Goal: Task Accomplishment & Management: Manage account settings

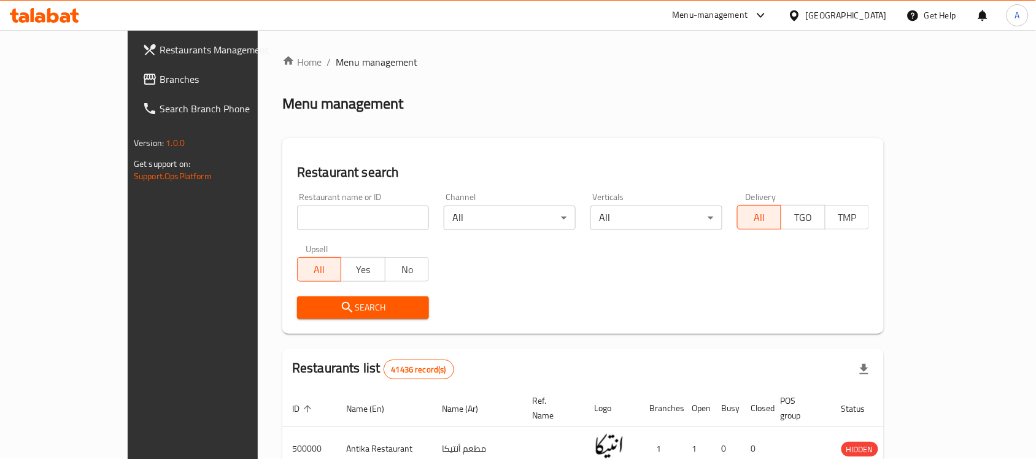
click at [160, 82] on span "Branches" at bounding box center [225, 79] width 131 height 15
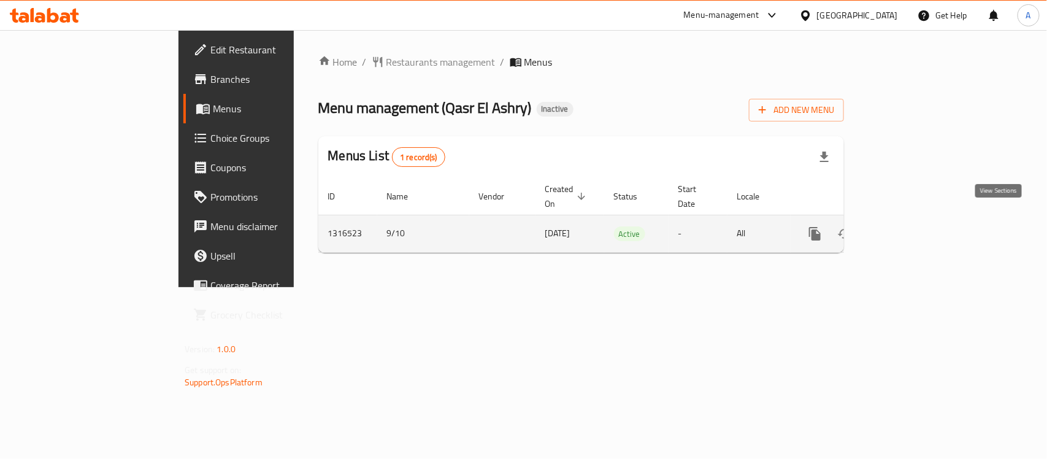
click at [911, 226] on icon "enhanced table" at bounding box center [903, 233] width 15 height 15
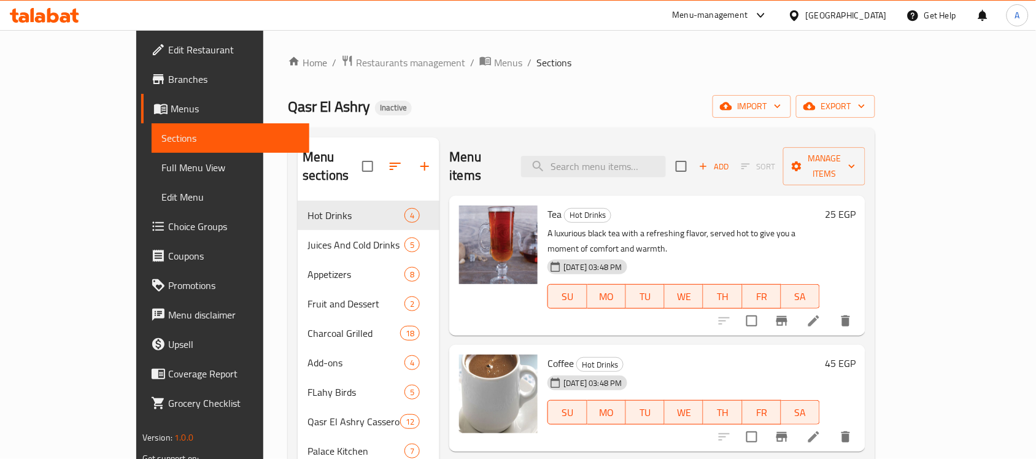
click at [161, 166] on span "Full Menu View" at bounding box center [230, 167] width 138 height 15
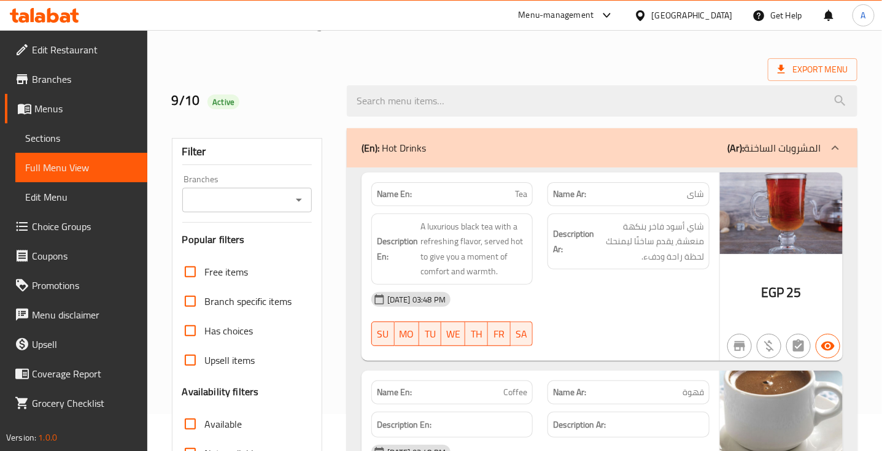
scroll to position [37, 0]
click at [639, 277] on div "Description Ar: شاي أسود فاخر بنكهة منعشة، يقدم ساخنًا ليمنحك لحظة راحة ودفء." at bounding box center [628, 249] width 177 height 86
click at [663, 265] on div "Description Ar: شاي أسود فاخر بنكهة منعشة، يقدم ساخنًا ليمنحك لحظة راحة ودفء." at bounding box center [628, 241] width 162 height 56
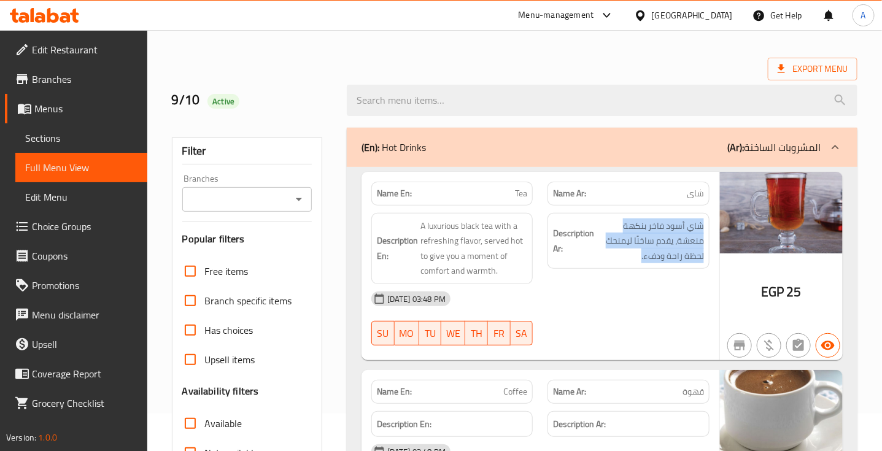
click at [663, 265] on div "Description Ar: شاي أسود فاخر بنكهة منعشة، يقدم ساخنًا ليمنحك لحظة راحة ودفء." at bounding box center [628, 241] width 162 height 56
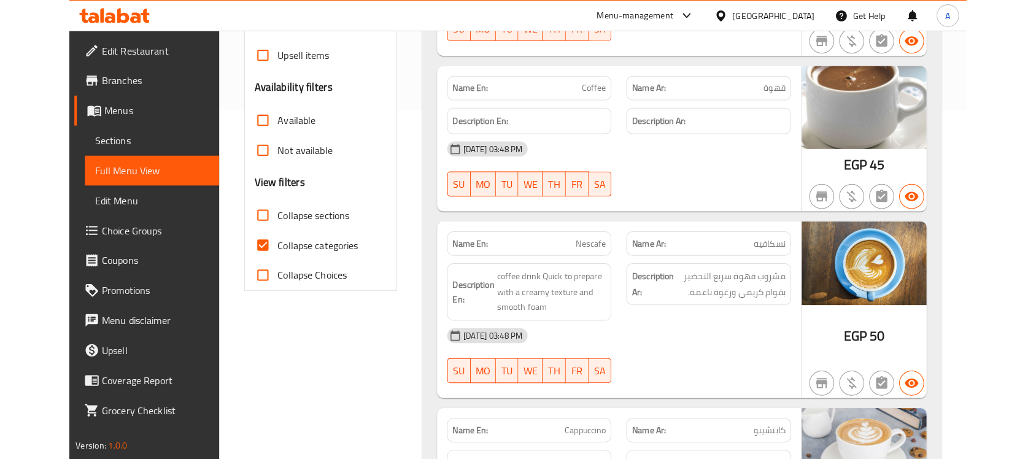
scroll to position [347, 0]
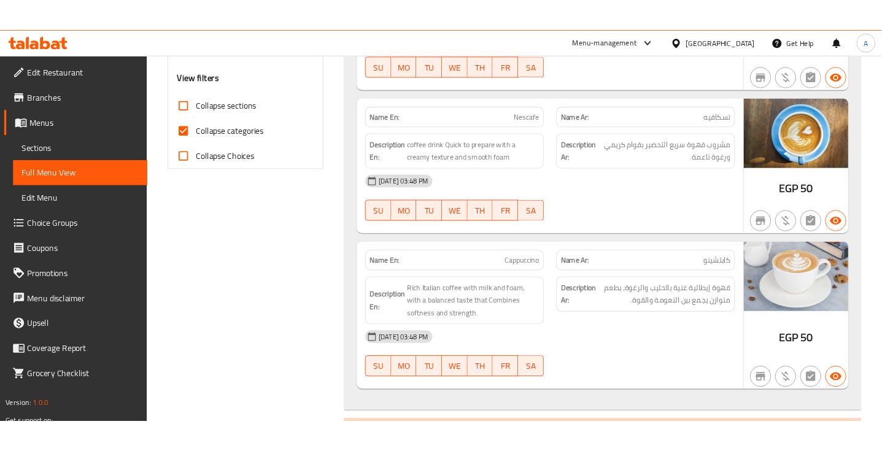
scroll to position [466, 0]
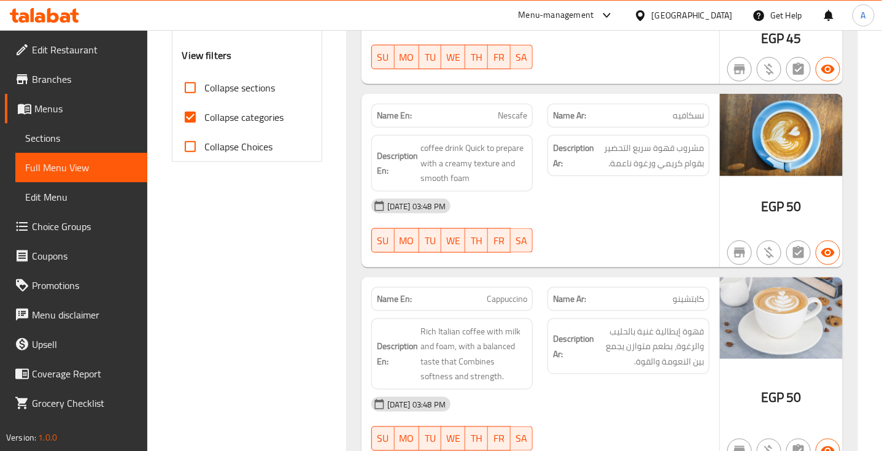
click at [499, 212] on div "[DATE] 03:48 PM" at bounding box center [540, 205] width 353 height 29
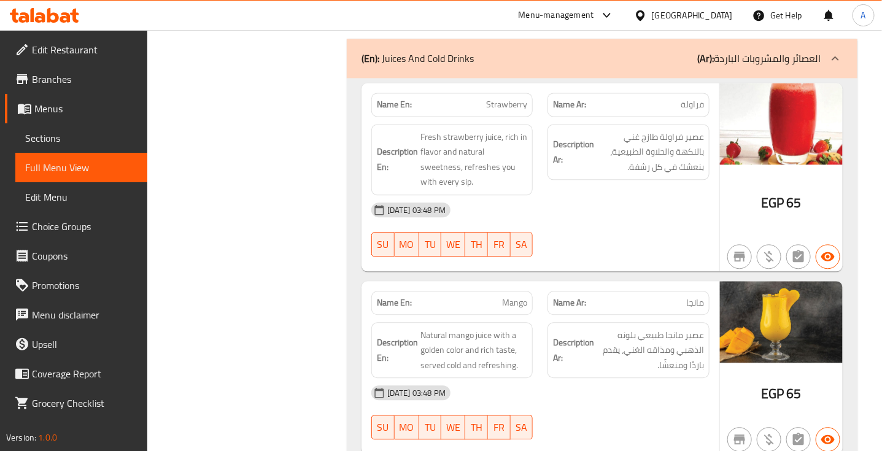
scroll to position [928, 0]
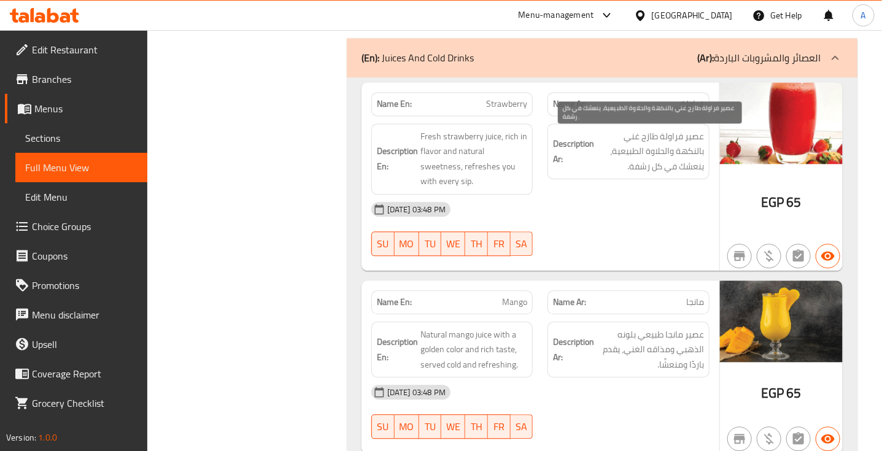
click at [691, 144] on span "عصير فراولة طازج غني بالنكهة والحلاوة الطبيعية، ينعشك في كل رشفة." at bounding box center [649, 151] width 107 height 45
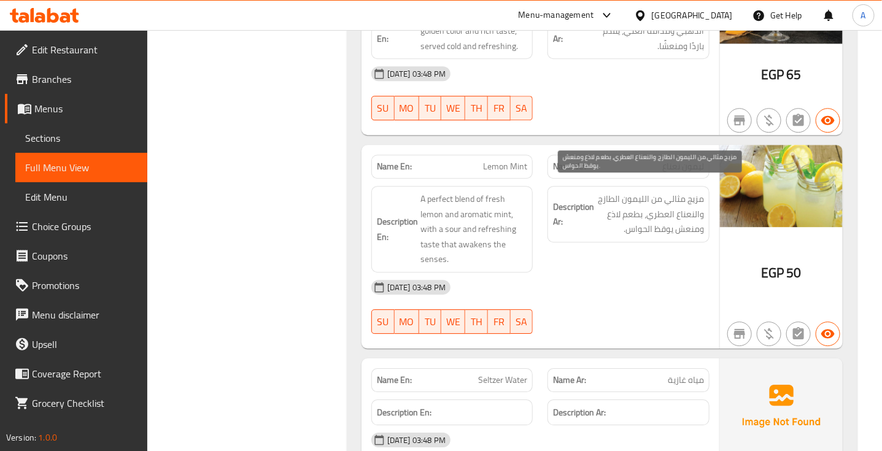
scroll to position [1247, 0]
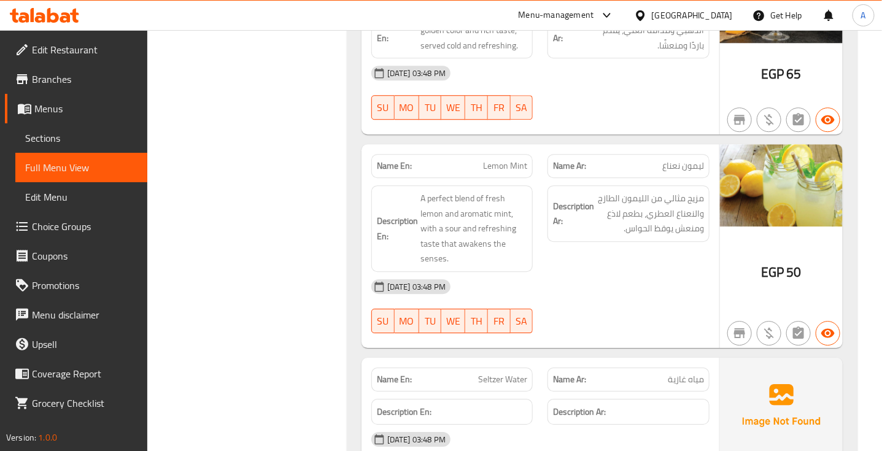
click at [677, 160] on span "ليمون نعناع" at bounding box center [683, 166] width 42 height 13
click at [498, 160] on span "Lemon Mint" at bounding box center [505, 166] width 44 height 13
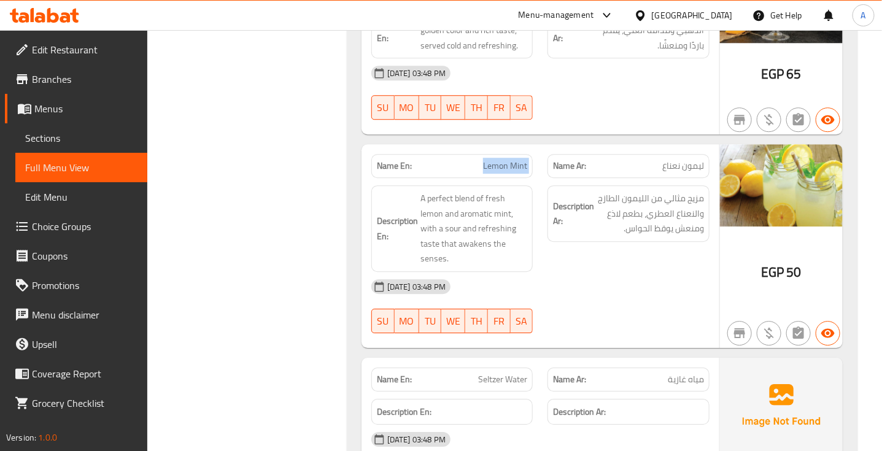
click at [498, 160] on span "Lemon Mint" at bounding box center [505, 166] width 44 height 13
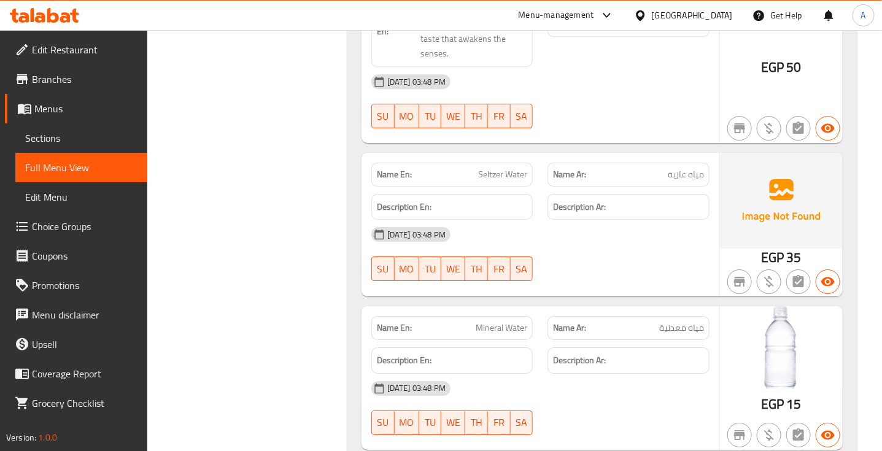
scroll to position [1451, 0]
click at [502, 169] on span "Seltzer Water" at bounding box center [502, 175] width 49 height 13
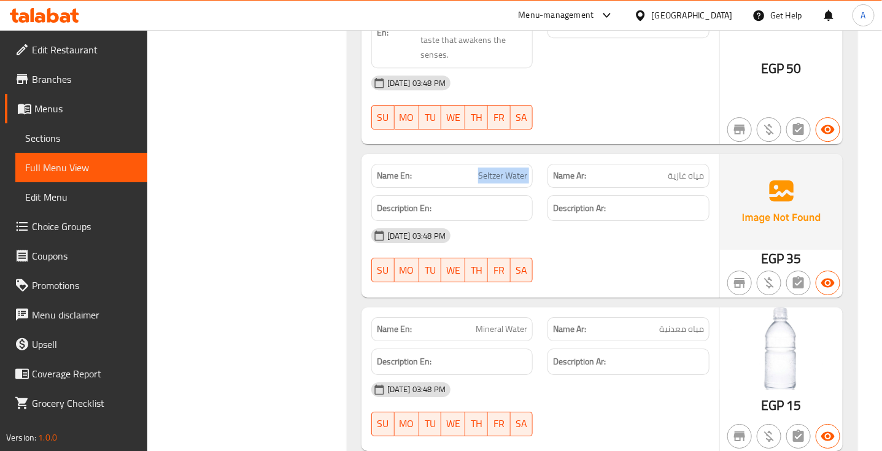
click at [502, 169] on span "Seltzer Water" at bounding box center [502, 175] width 49 height 13
copy span "Seltzer Water"
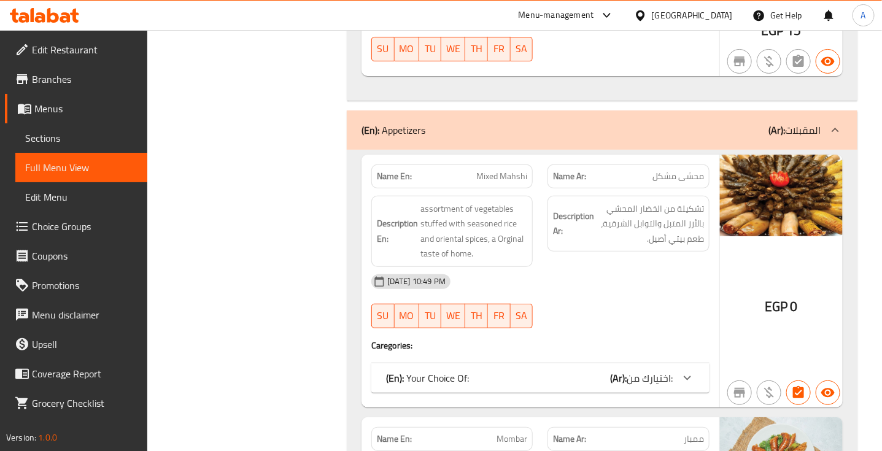
scroll to position [1827, 0]
click at [580, 283] on div "[DATE] 10:49 PM" at bounding box center [540, 280] width 353 height 29
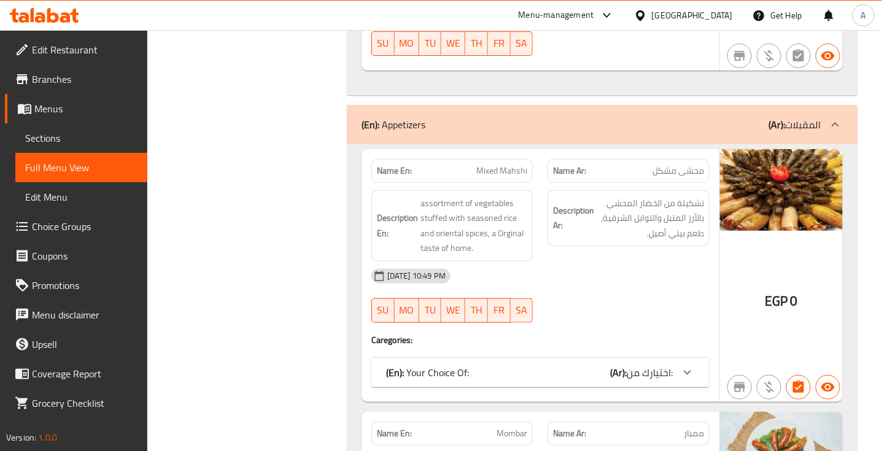
click at [493, 164] on span "Mixed Mahshi" at bounding box center [501, 170] width 51 height 13
copy span "Mixed Mahshi"
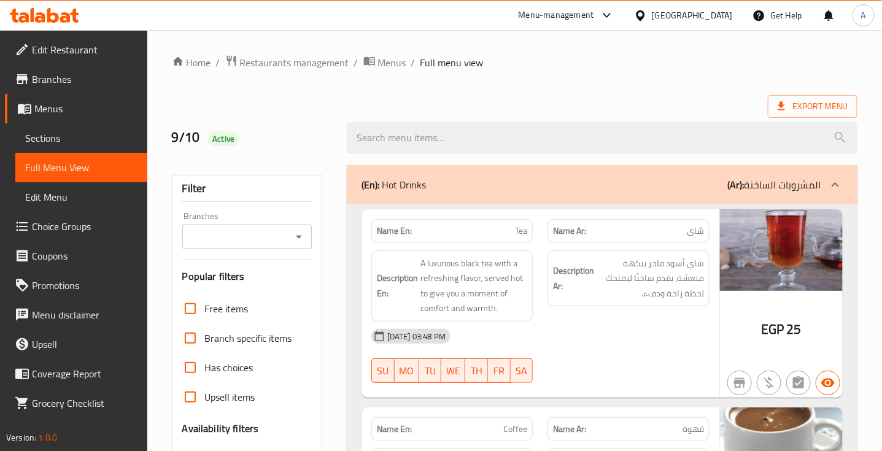
scroll to position [283, 0]
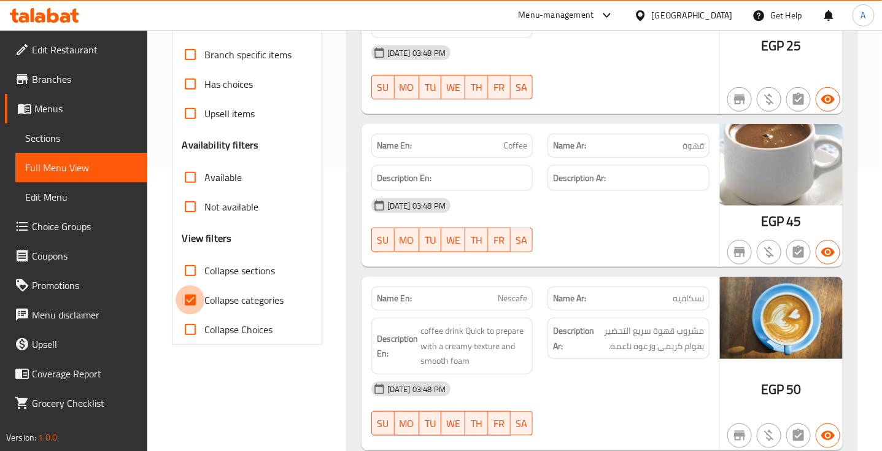
click at [178, 302] on input "Collapse categories" at bounding box center [189, 299] width 29 height 29
checkbox input "false"
click at [605, 216] on div "[DATE] 03:48 PM" at bounding box center [540, 205] width 353 height 29
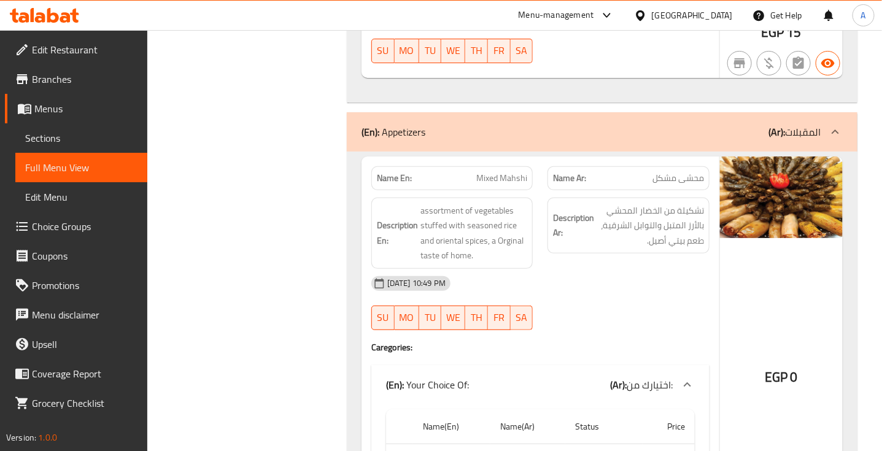
scroll to position [1824, 0]
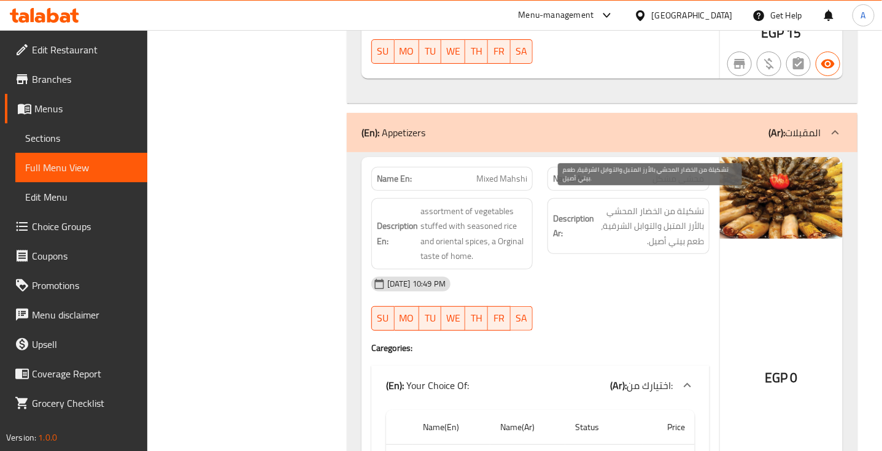
click at [688, 204] on span "تشكيلة من الخضار المحشي بالأرز المتبل والتوابل الشرقية، طعم بيتي أصيل." at bounding box center [649, 226] width 107 height 45
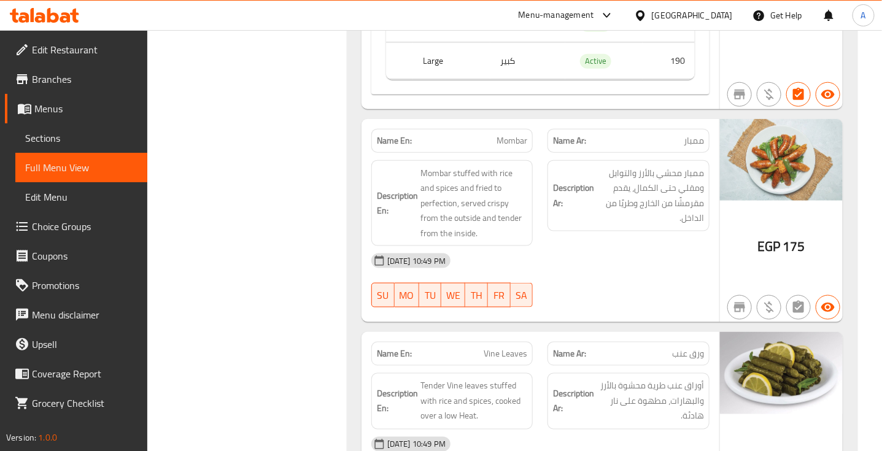
scroll to position [2262, 0]
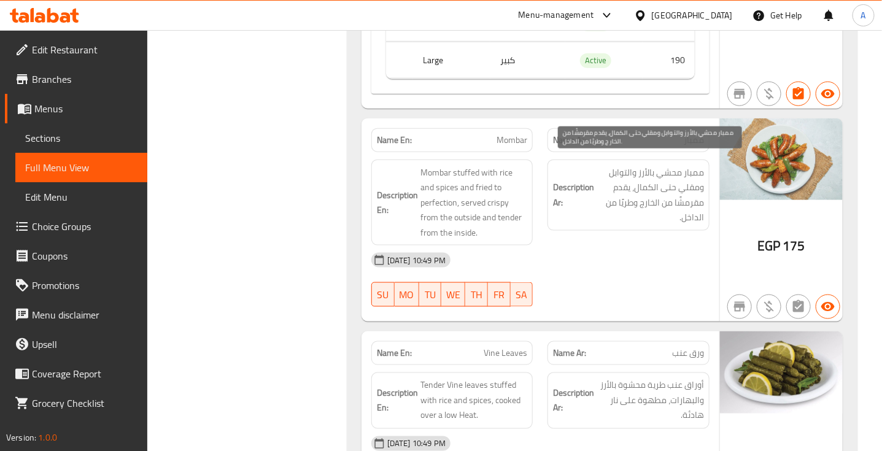
click at [676, 172] on span "ممبار محشي بالأرز والتوابل ومقلي حتى الكمال، يقدم مقرمشًا من الخارج وطريًا من ا…" at bounding box center [649, 195] width 107 height 60
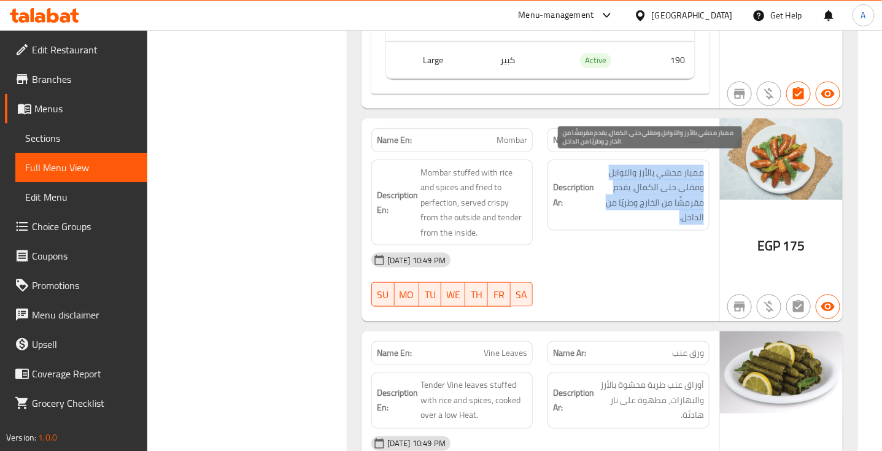
click at [676, 172] on span "ممبار محشي بالأرز والتوابل ومقلي حتى الكمال، يقدم مقرمشًا من الخارج وطريًا من ا…" at bounding box center [649, 195] width 107 height 60
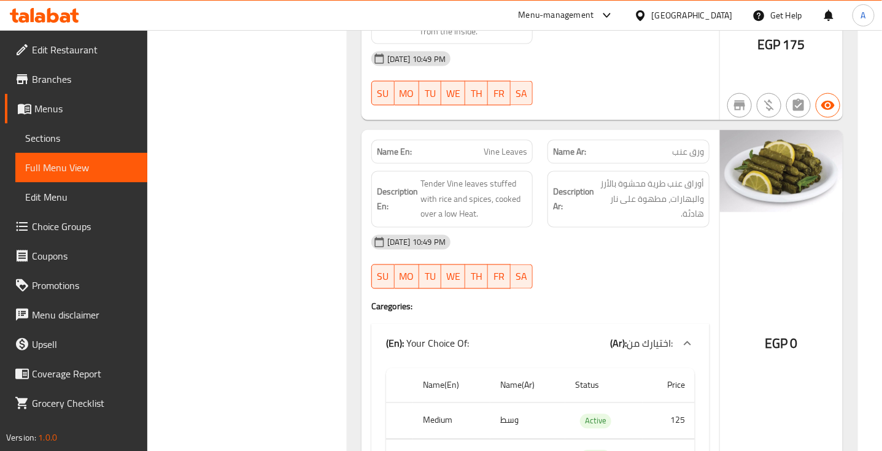
scroll to position [2464, 0]
click at [673, 176] on span "أوراق عنب طرية محشوة بالأرز والبهارات، مطهوة على نار هادئة." at bounding box center [649, 198] width 107 height 45
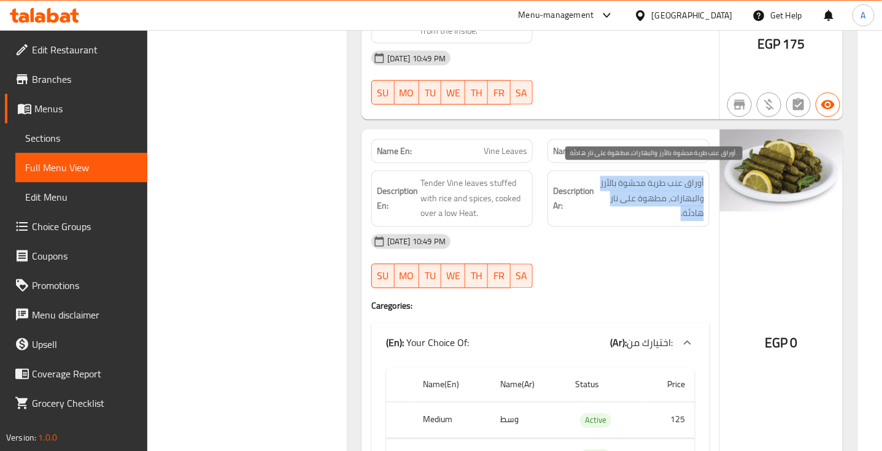
click at [673, 176] on span "أوراق عنب طرية محشوة بالأرز والبهارات، مطهوة على نار هادئة." at bounding box center [649, 198] width 107 height 45
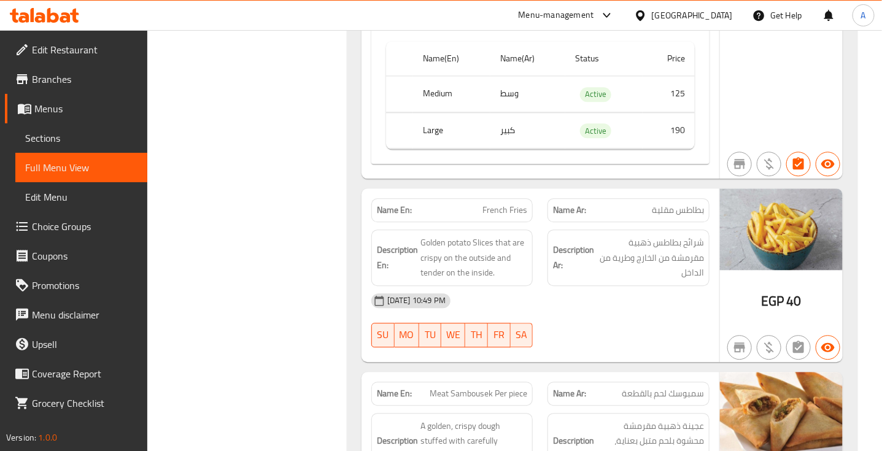
scroll to position [2792, 0]
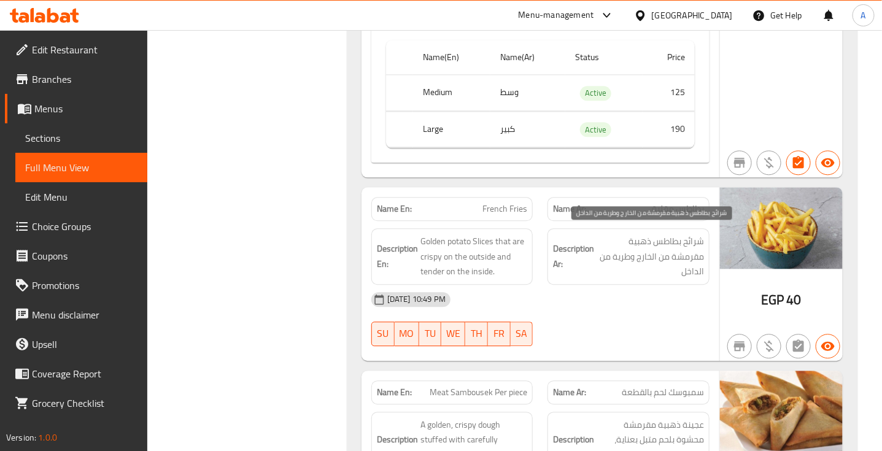
click at [689, 246] on span "شرائح بطاطس ذهبية مقرمشة من الخارج وطرية من الداخل" at bounding box center [649, 256] width 107 height 45
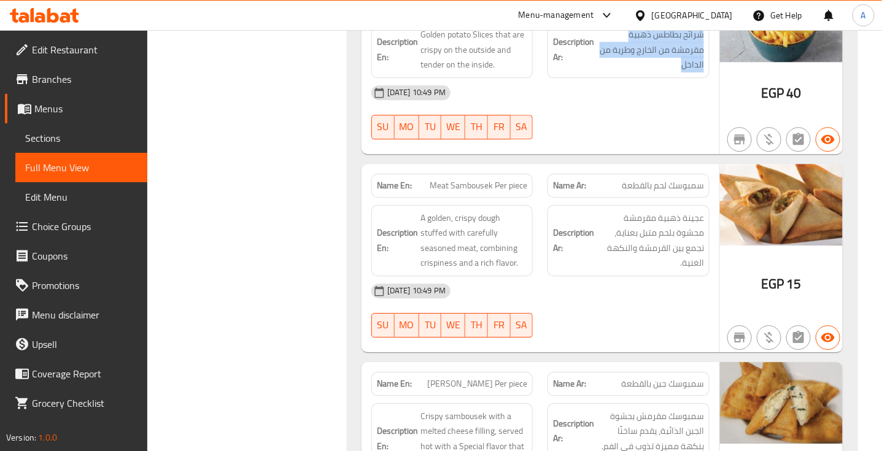
scroll to position [2999, 0]
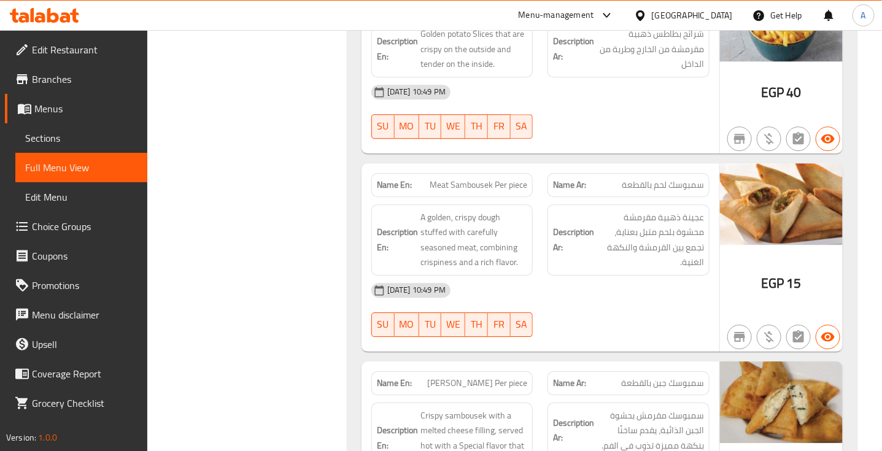
click at [675, 179] on span "سمبوسك لحم بالقطعة" at bounding box center [663, 185] width 82 height 13
click at [486, 179] on span "Meat Sambousek Per piece" at bounding box center [479, 185] width 98 height 13
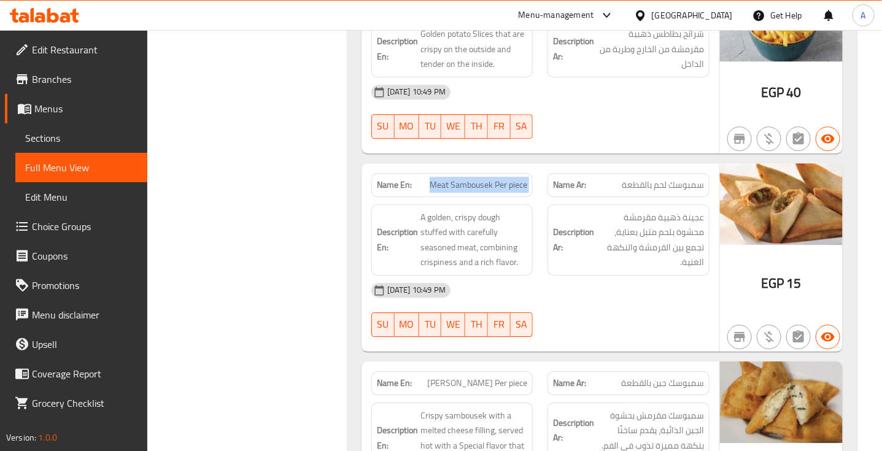
click at [486, 179] on span "Meat Sambousek Per piece" at bounding box center [479, 185] width 98 height 13
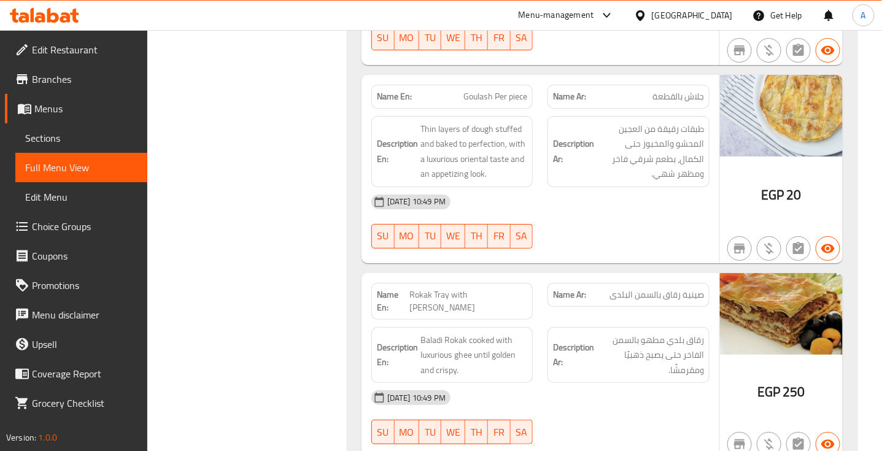
scroll to position [3485, 0]
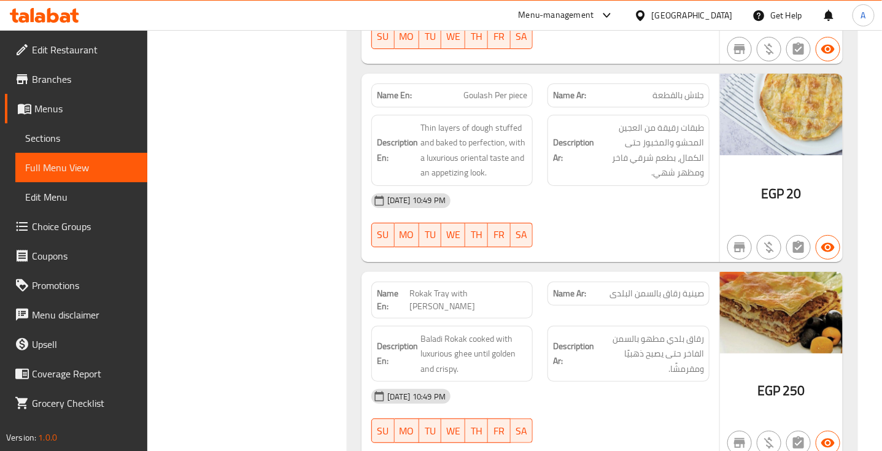
click at [667, 218] on div "[DATE] 10:49 PM SU MO TU WE TH FR SA" at bounding box center [540, 220] width 353 height 69
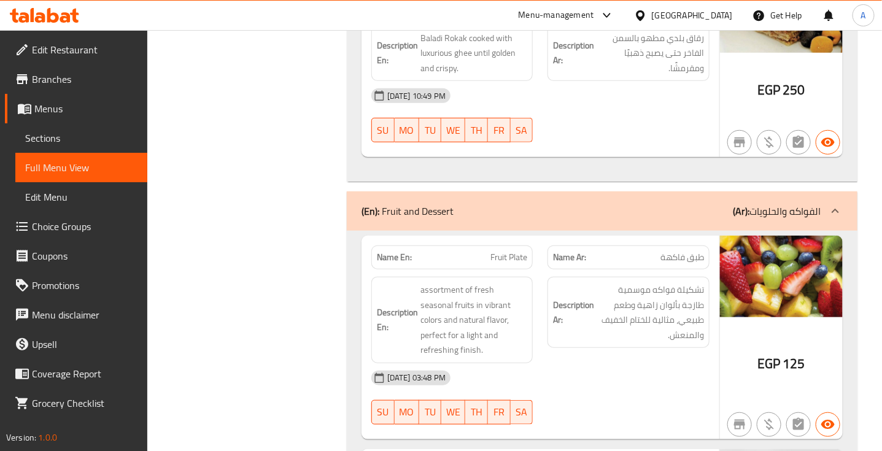
scroll to position [3791, 0]
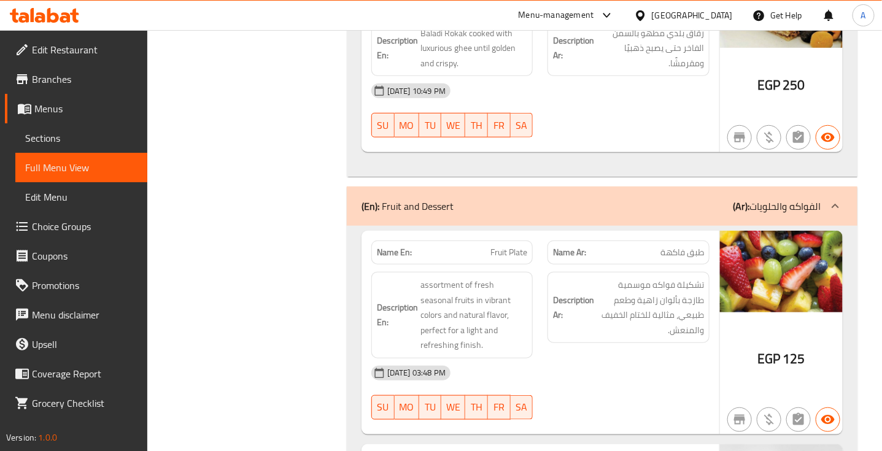
click at [685, 358] on div "[DATE] 03:48 PM SU MO TU WE TH FR SA" at bounding box center [540, 392] width 353 height 69
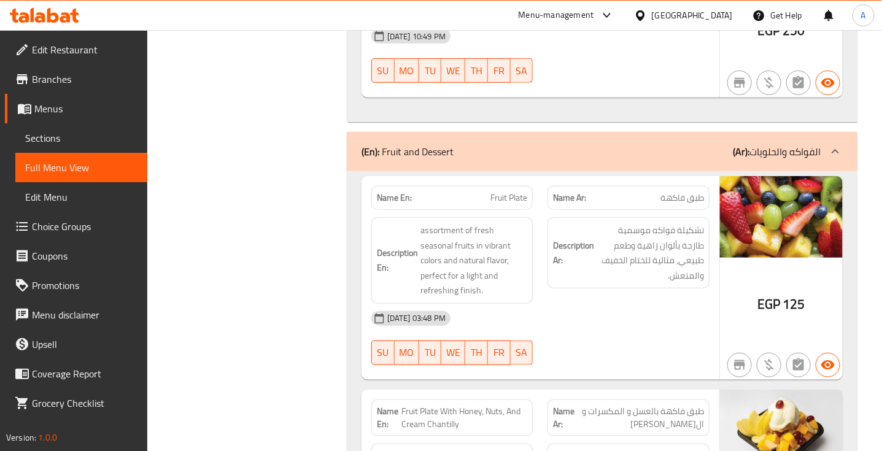
scroll to position [3845, 0]
click at [683, 192] on span "طبق فاكهة" at bounding box center [682, 198] width 44 height 13
click at [501, 192] on span "Fruit Plate" at bounding box center [508, 198] width 37 height 13
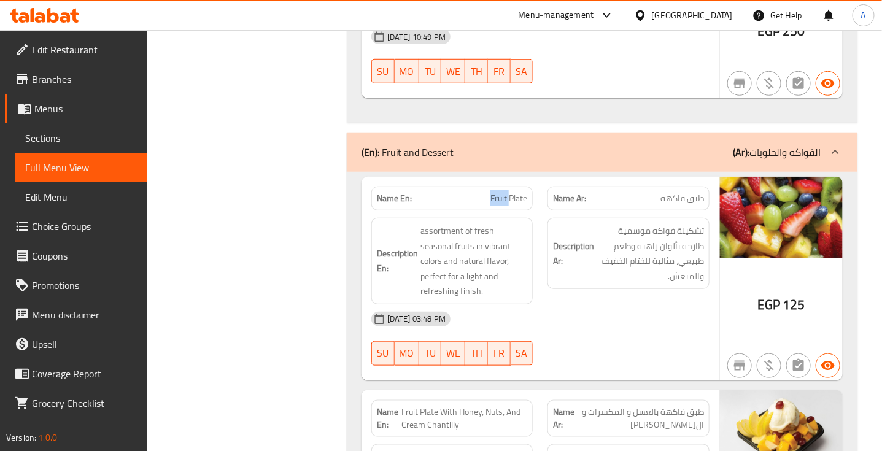
click at [501, 192] on span "Fruit Plate" at bounding box center [508, 198] width 37 height 13
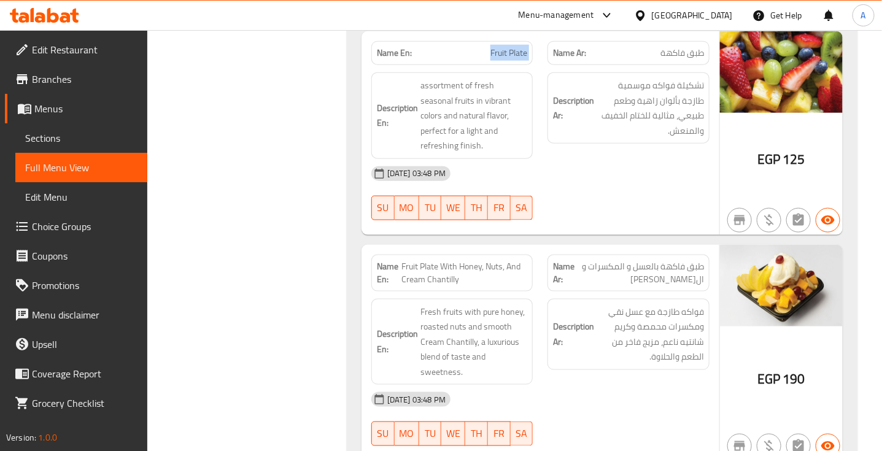
scroll to position [3991, 0]
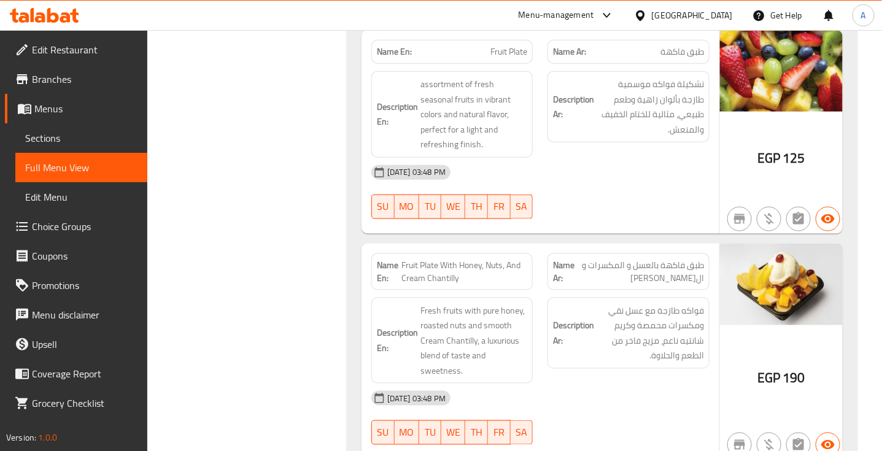
click at [666, 259] on span "طبق فاكهة بالعسل و المكسرات و ال[PERSON_NAME]" at bounding box center [639, 272] width 129 height 26
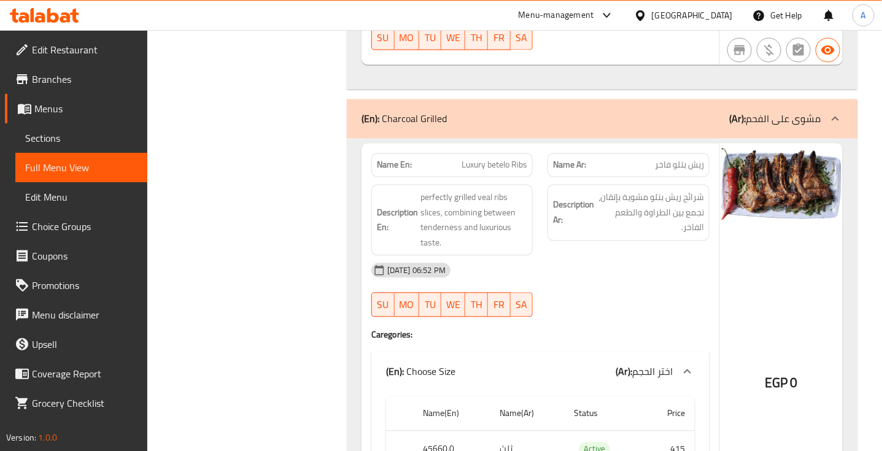
scroll to position [4387, 0]
click at [683, 158] on span "ريش بتلو فاخر" at bounding box center [679, 164] width 49 height 13
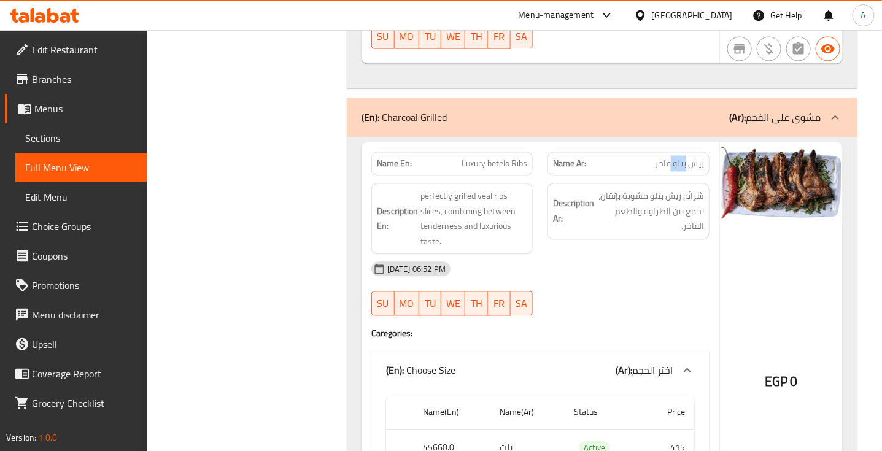
click at [683, 158] on span "ريش بتلو فاخر" at bounding box center [679, 164] width 49 height 13
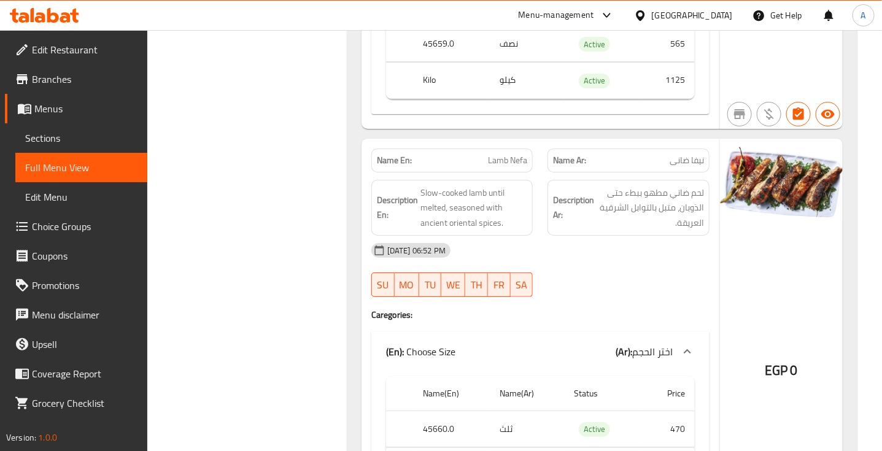
scroll to position [5285, 0]
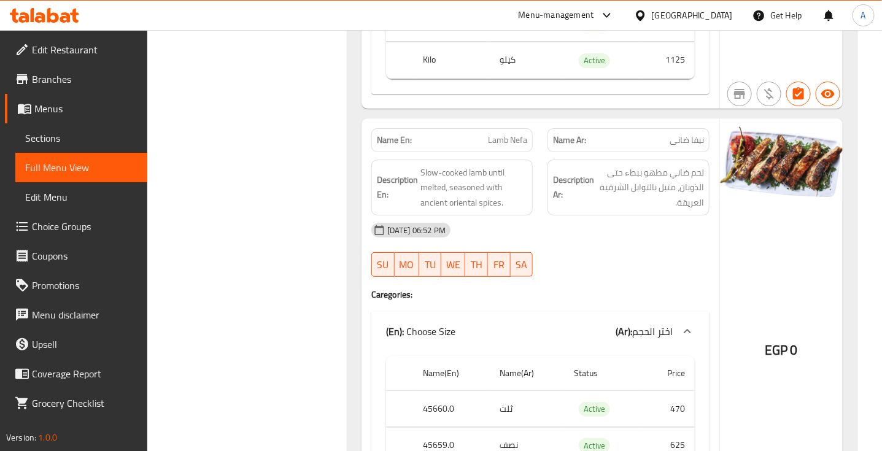
drag, startPoint x: 671, startPoint y: 264, endPoint x: 807, endPoint y: 427, distance: 212.1
click at [676, 279] on div "Name En: Lamb Nefa Name Ar: نیفا ضانی Description En: Slow-cooked lamb until me…" at bounding box center [540, 324] width 358 height 412
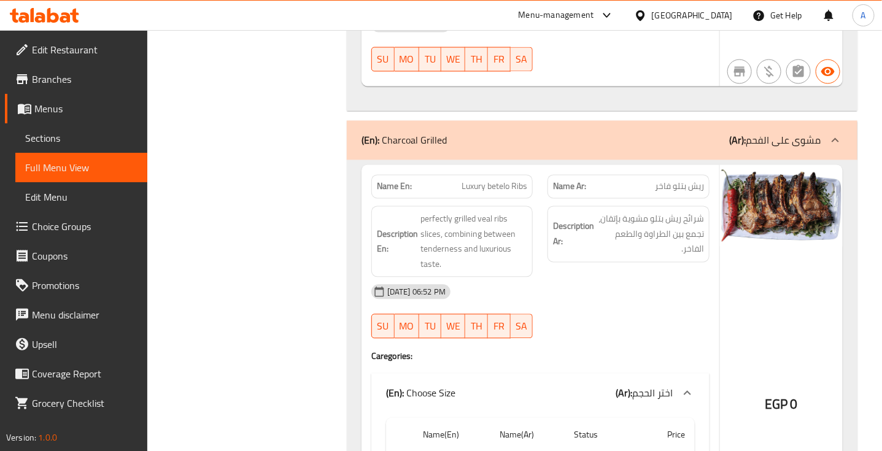
scroll to position [4382, 0]
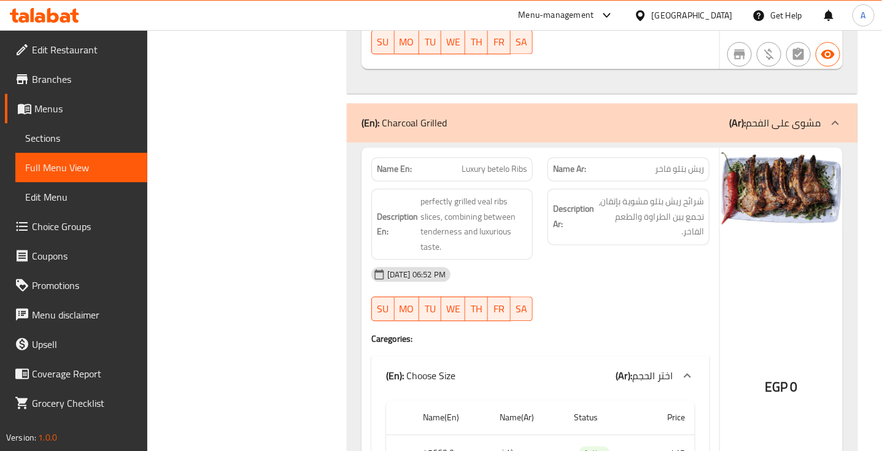
click at [622, 333] on h4 "Caregories:" at bounding box center [540, 339] width 338 height 12
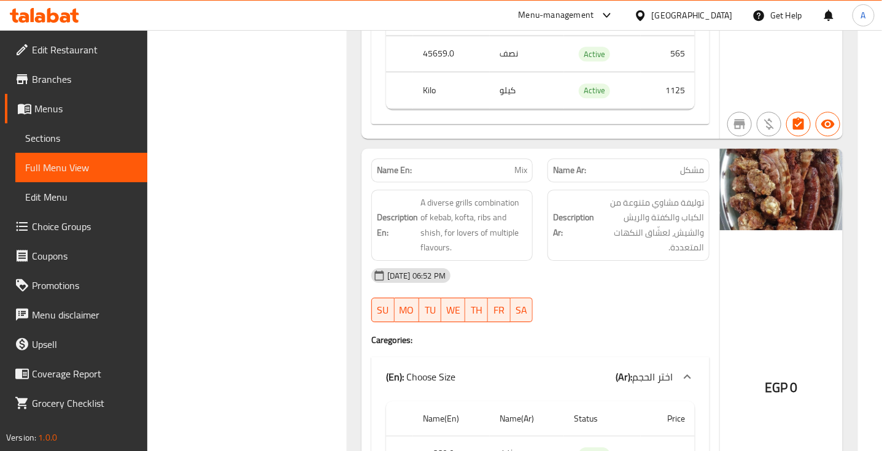
scroll to position [4823, 0]
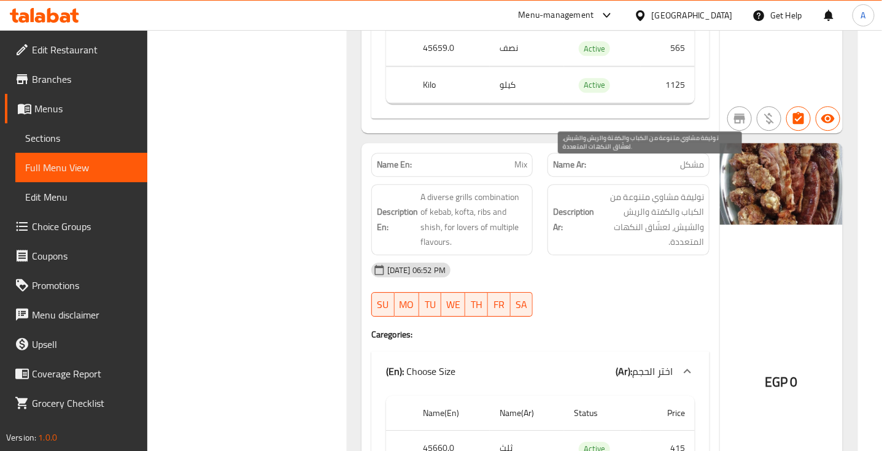
click at [666, 190] on span "توليفة مشاوي متنوعة من الكباب والكفتة والريش والشيش، لعشّاق النكهات المتعددة." at bounding box center [649, 220] width 107 height 60
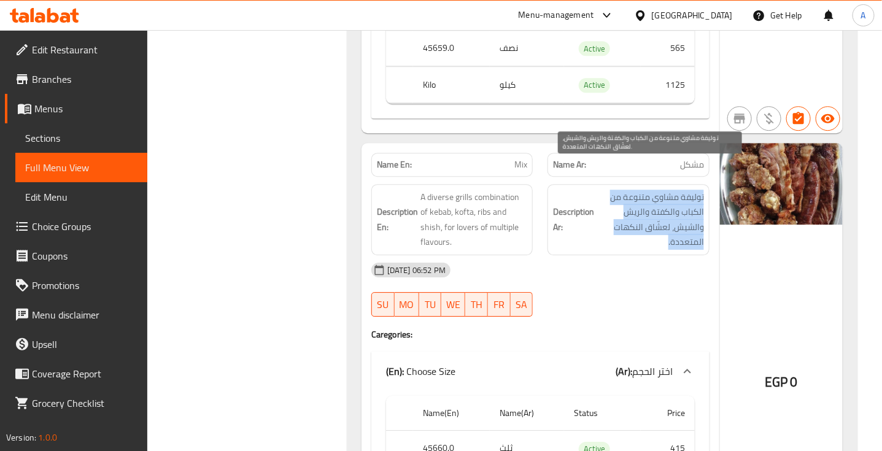
click at [666, 190] on span "توليفة مشاوي متنوعة من الكباب والكفتة والريش والشيش، لعشّاق النكهات المتعددة." at bounding box center [649, 220] width 107 height 60
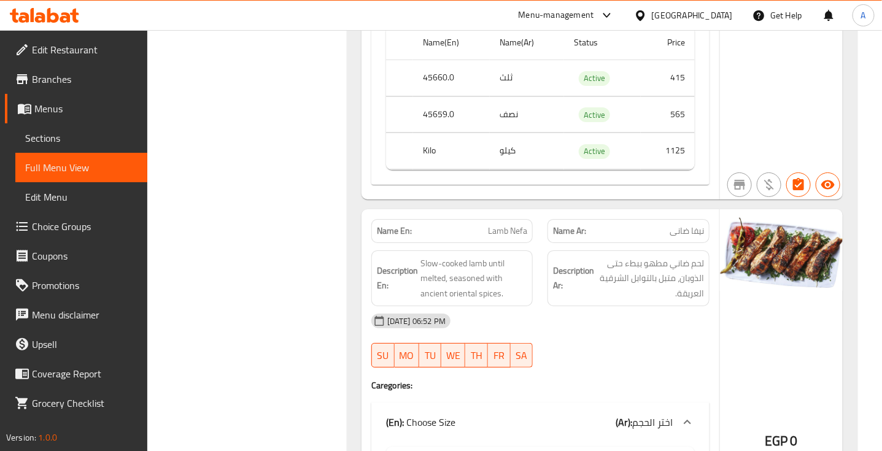
scroll to position [5200, 0]
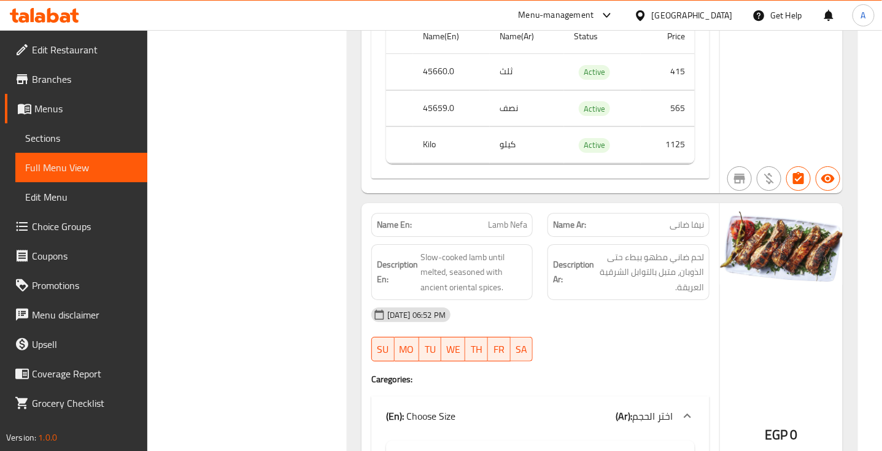
click at [646, 354] on div at bounding box center [628, 361] width 177 height 15
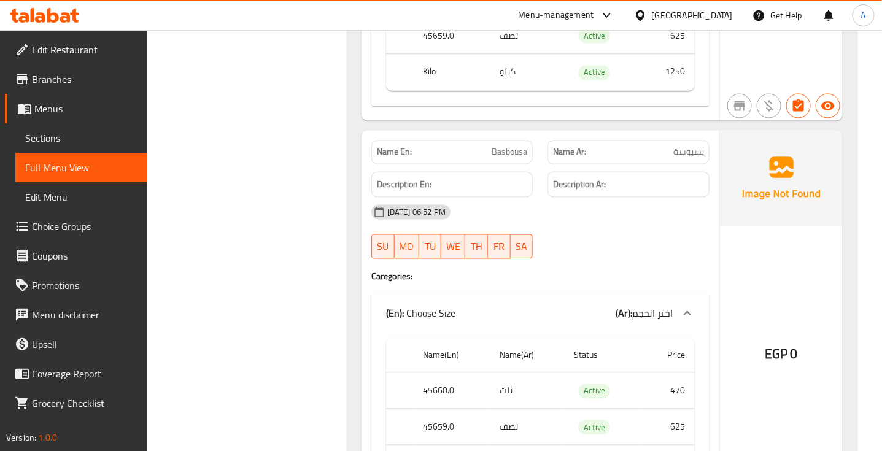
scroll to position [6132, 0]
click at [657, 251] on div at bounding box center [628, 258] width 177 height 15
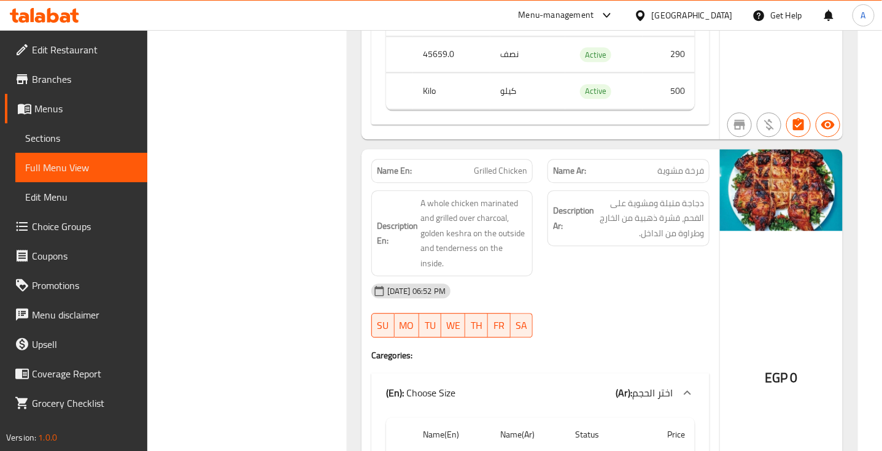
scroll to position [8131, 0]
click at [676, 164] on span "فرخة مشوية" at bounding box center [680, 170] width 47 height 13
click at [477, 164] on span "Grilled Chicken" at bounding box center [500, 170] width 53 height 13
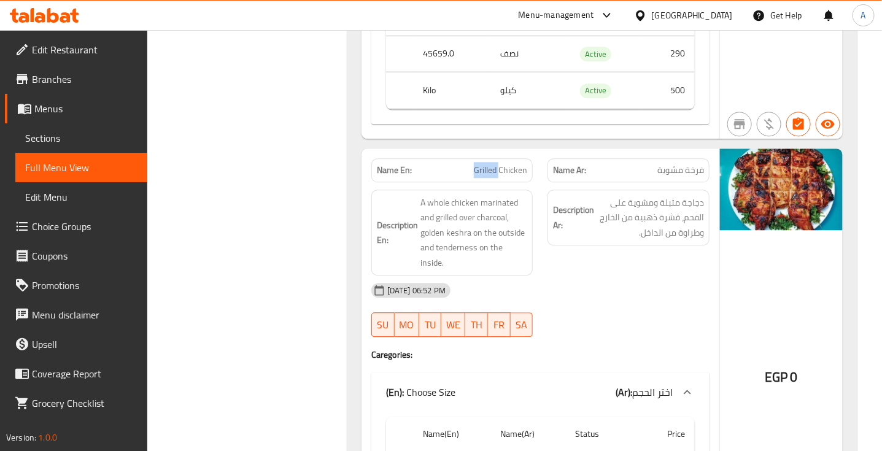
click at [477, 164] on span "Grilled Chicken" at bounding box center [500, 170] width 53 height 13
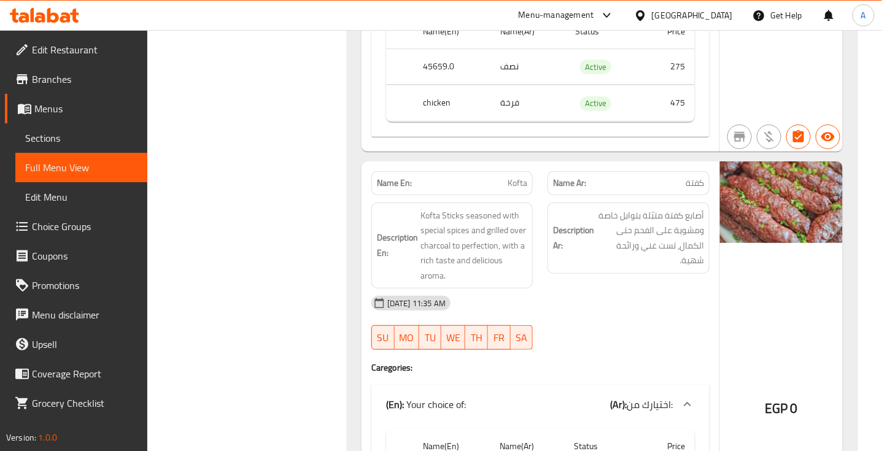
scroll to position [8937, 0]
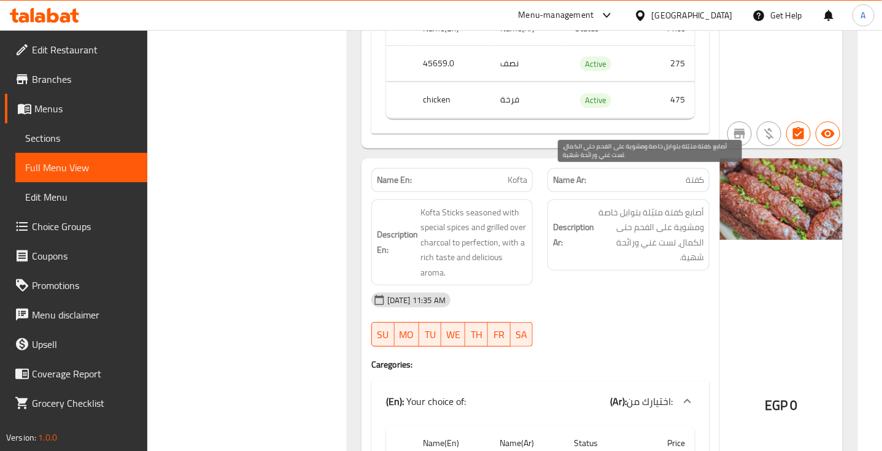
click at [651, 210] on span "أصابع كفتة متبّلة بتوابل خاصة ومشوية على الفحم حتى الكمال، تست غني ورائحة شهية." at bounding box center [649, 235] width 107 height 60
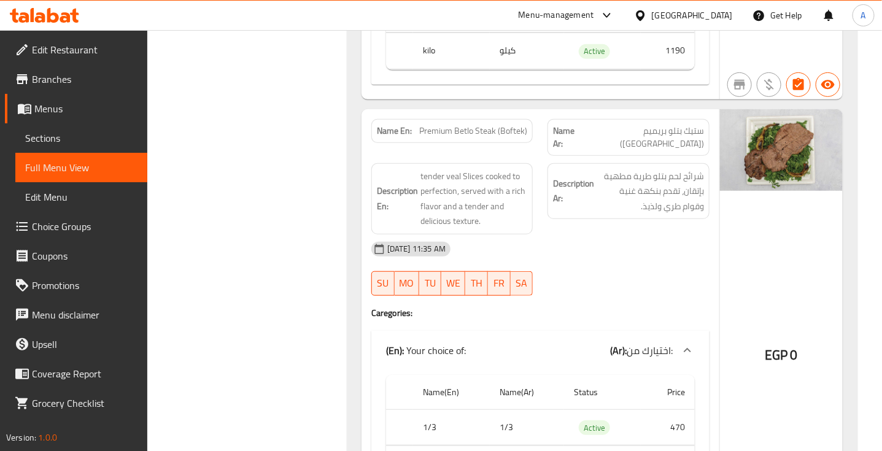
scroll to position [10766, 0]
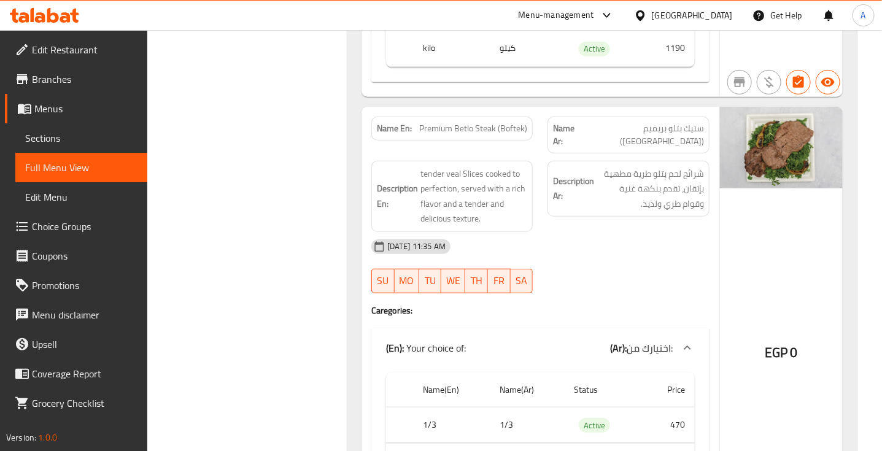
click at [673, 117] on div "Name Ar: [PERSON_NAME] ([GEOGRAPHIC_DATA])" at bounding box center [628, 135] width 162 height 37
click at [673, 122] on span "ستيك بتلو بريميم ([GEOGRAPHIC_DATA])" at bounding box center [642, 135] width 123 height 26
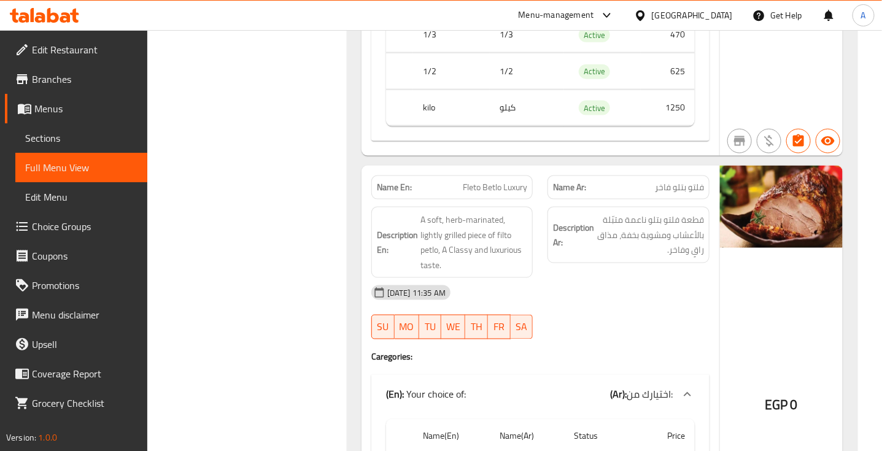
scroll to position [11156, 0]
click at [480, 180] on span "Fleto Betlo Luxury" at bounding box center [495, 186] width 64 height 13
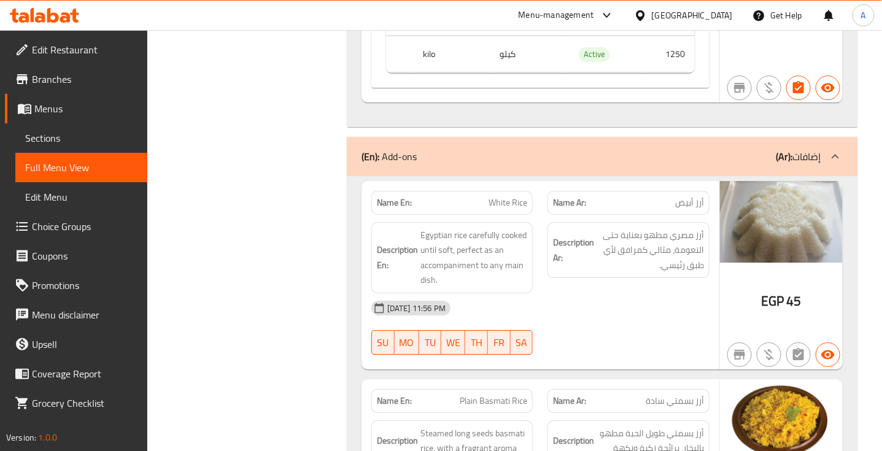
scroll to position [12091, 0]
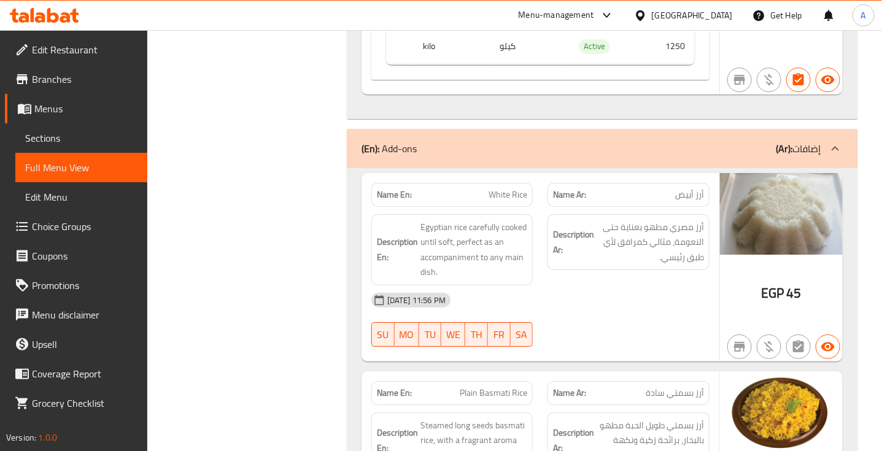
click at [698, 188] on span "أرز أبيض" at bounding box center [689, 194] width 29 height 13
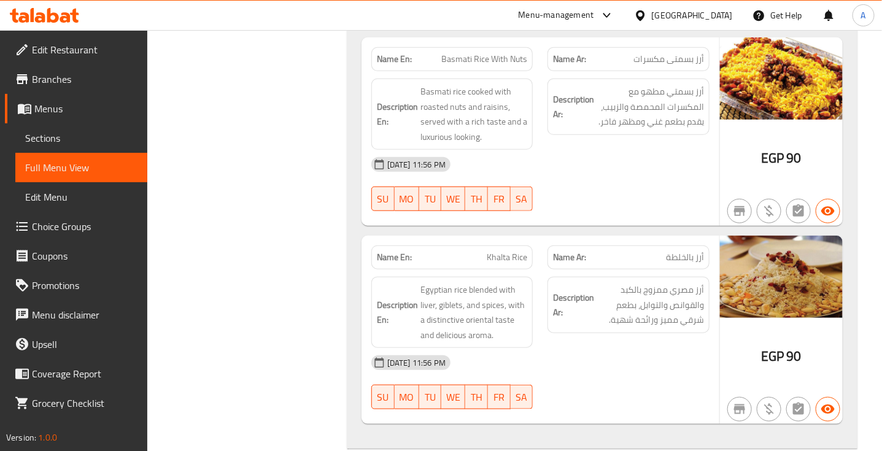
scroll to position [12608, 0]
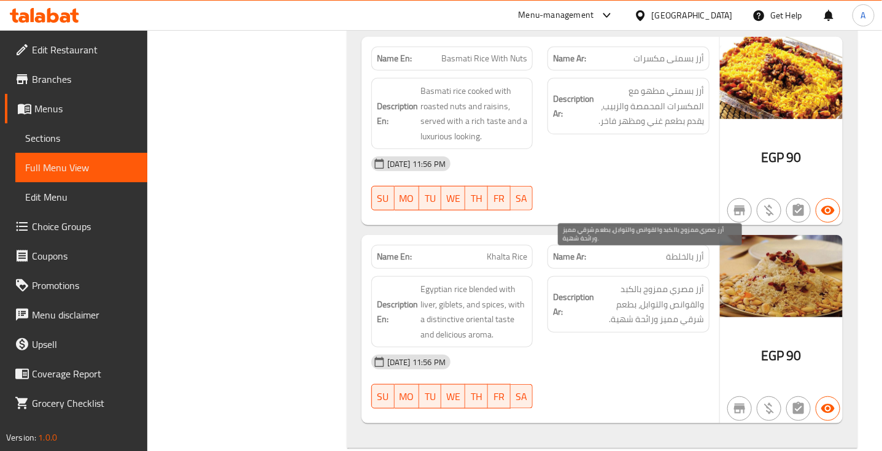
click at [685, 282] on span "أرز مصري ممزوج بالكبد والقوانص والتوابل، بطعم شرقي مميز ورائحة شهية." at bounding box center [649, 304] width 107 height 45
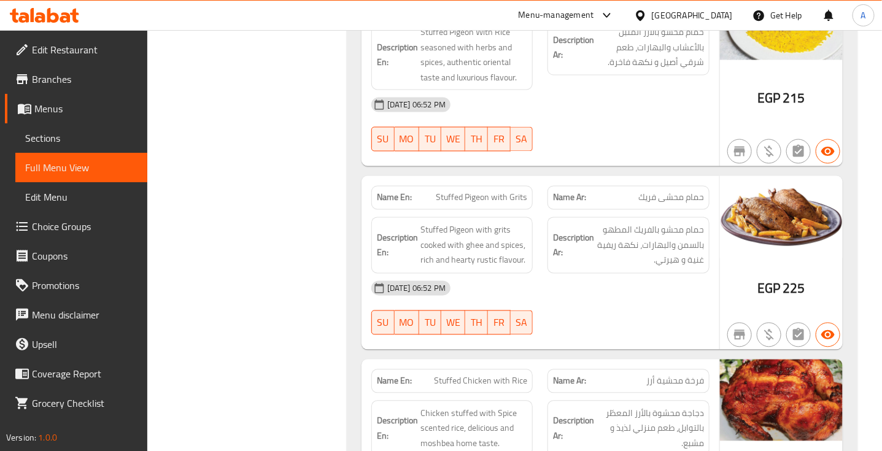
scroll to position [13133, 0]
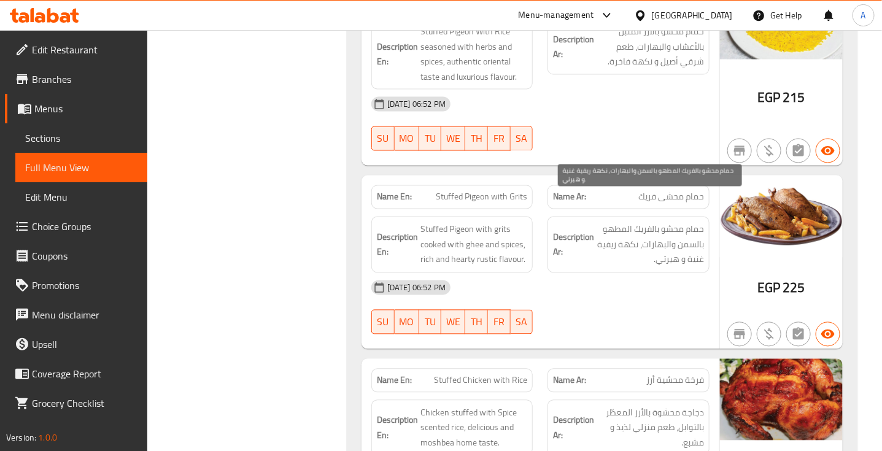
click at [652, 222] on span "حمام محشو بالفريك المطهو بالسمن والبهارات، نكهة ريفية غنية و هيرتي." at bounding box center [649, 244] width 107 height 45
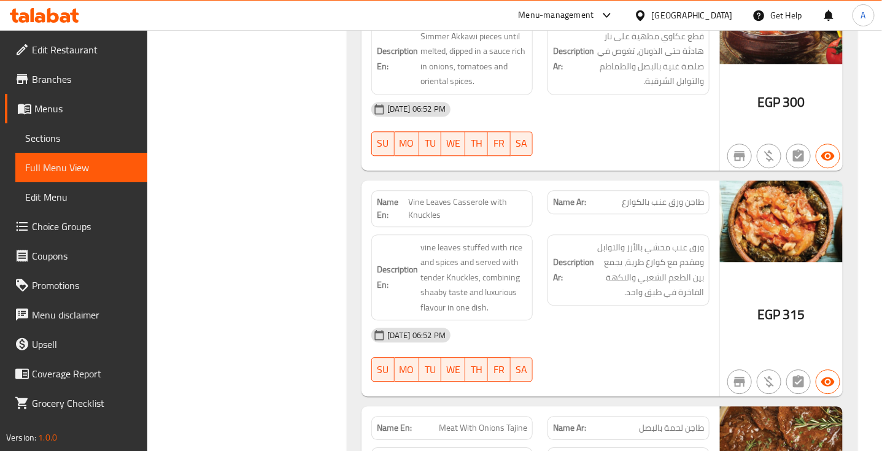
scroll to position [15236, 0]
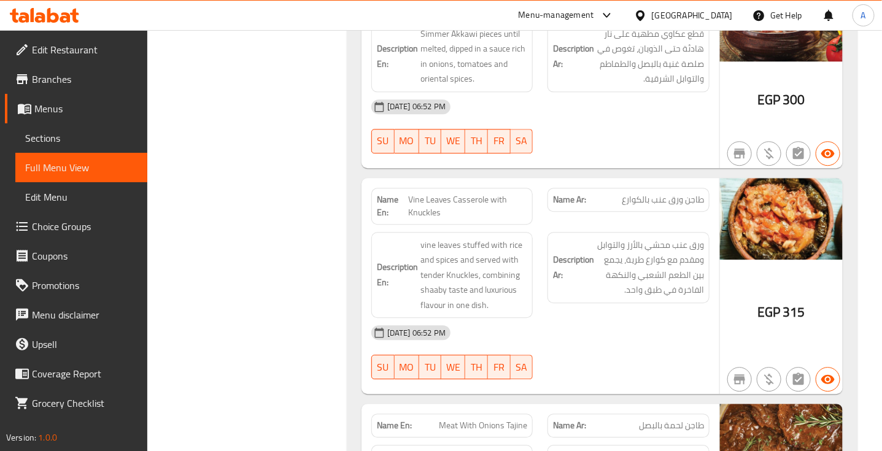
click at [550, 318] on div "[DATE] 06:52 PM" at bounding box center [540, 332] width 353 height 29
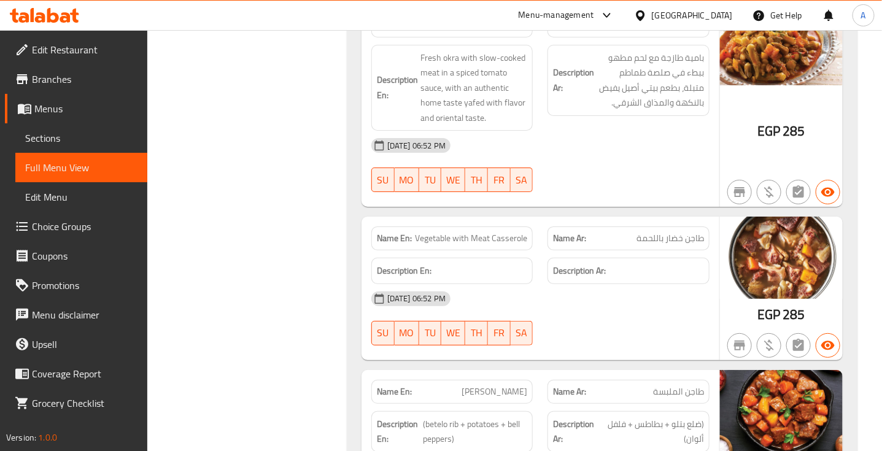
scroll to position [15850, 0]
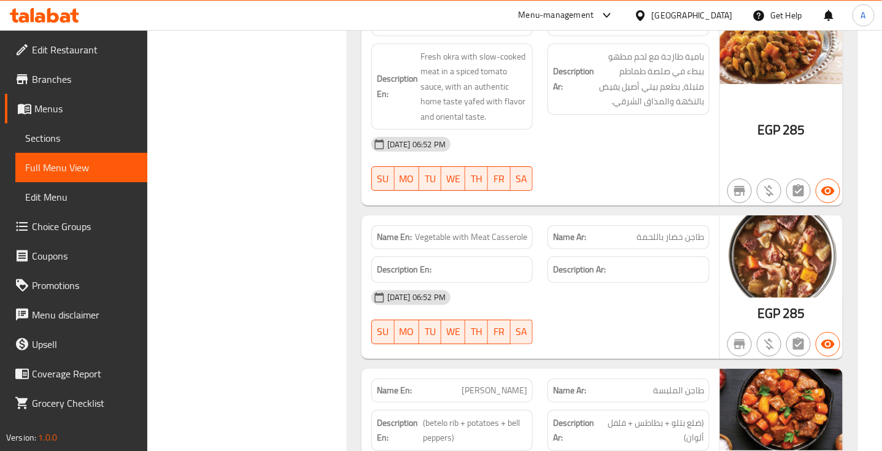
click at [514, 231] on span "Vegetable with Meat Casserole" at bounding box center [471, 237] width 112 height 13
copy span "Vegetable with Meat Casserole"
click at [514, 231] on span "Vegetable with Meat Casserole" at bounding box center [471, 237] width 112 height 13
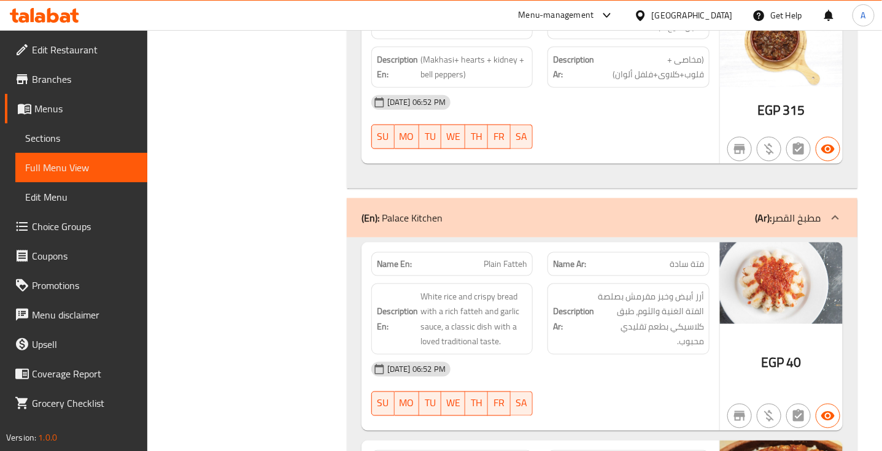
scroll to position [16381, 0]
click at [666, 371] on div "[DATE] 06:52 PM SU MO TU WE TH FR SA" at bounding box center [540, 390] width 353 height 69
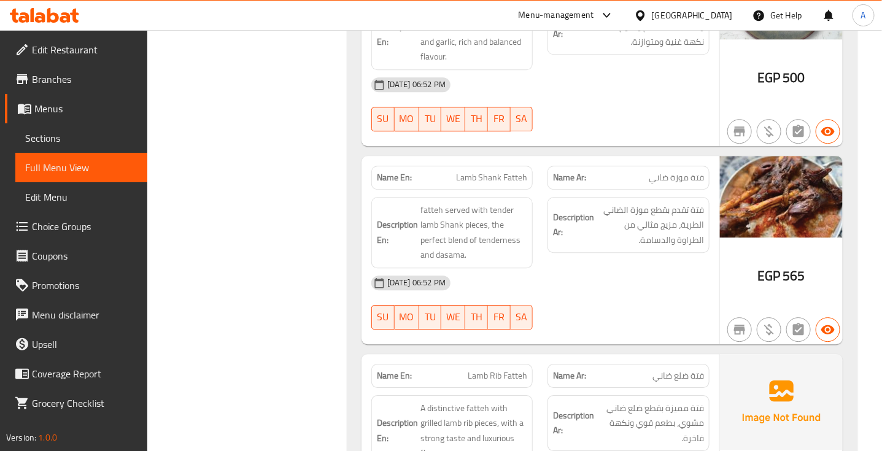
scroll to position [17064, 0]
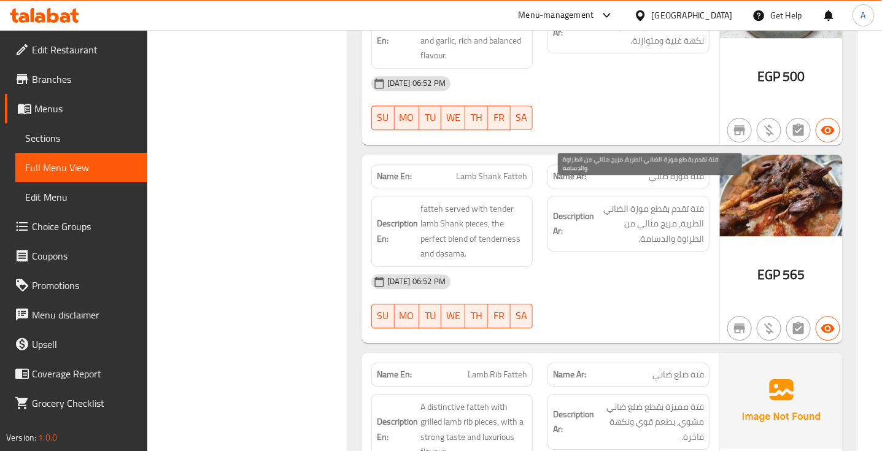
click at [688, 201] on span "فتة تقدم بقطع موزة الضاني الطرية، مزيج مثالي من الطراوة والدسامة." at bounding box center [649, 223] width 107 height 45
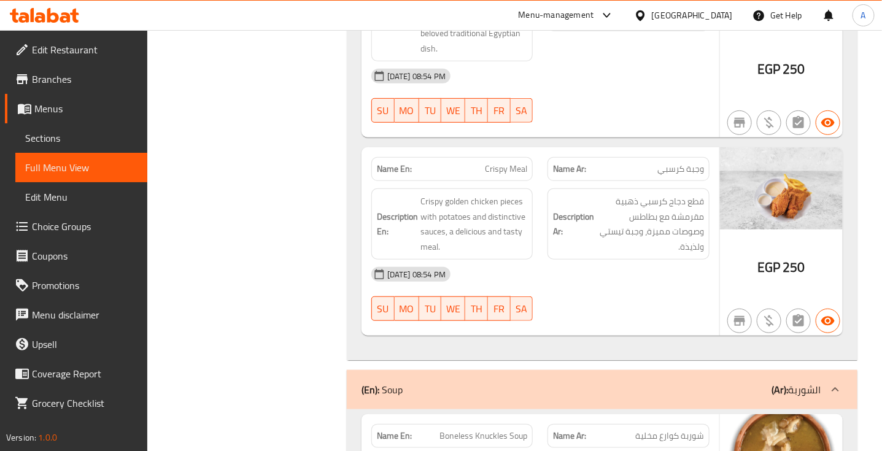
scroll to position [19626, 0]
click at [646, 258] on div "[DATE] 08:54 PM" at bounding box center [540, 272] width 353 height 29
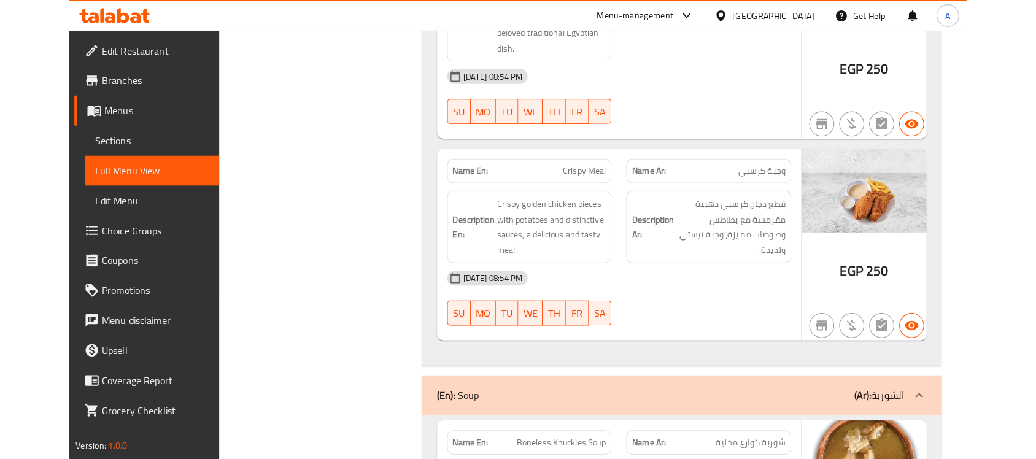
scroll to position [19404, 0]
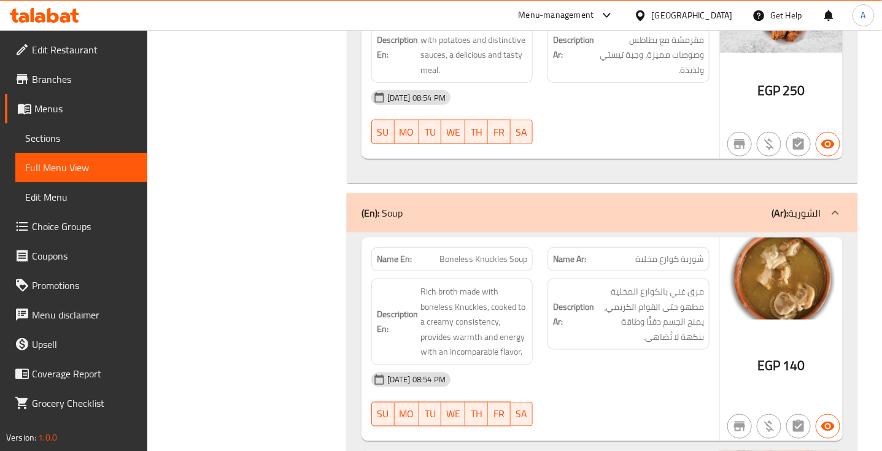
scroll to position [19836, 0]
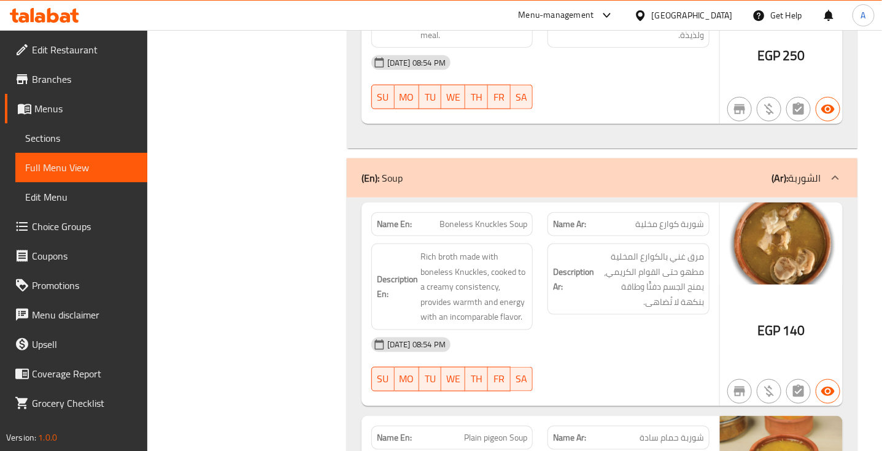
click at [579, 314] on div "Description Ar: مرق غني بالكوارع المخلية مطهو حتى القوام الكريمي، يمنح الجسم دف…" at bounding box center [628, 286] width 177 height 101
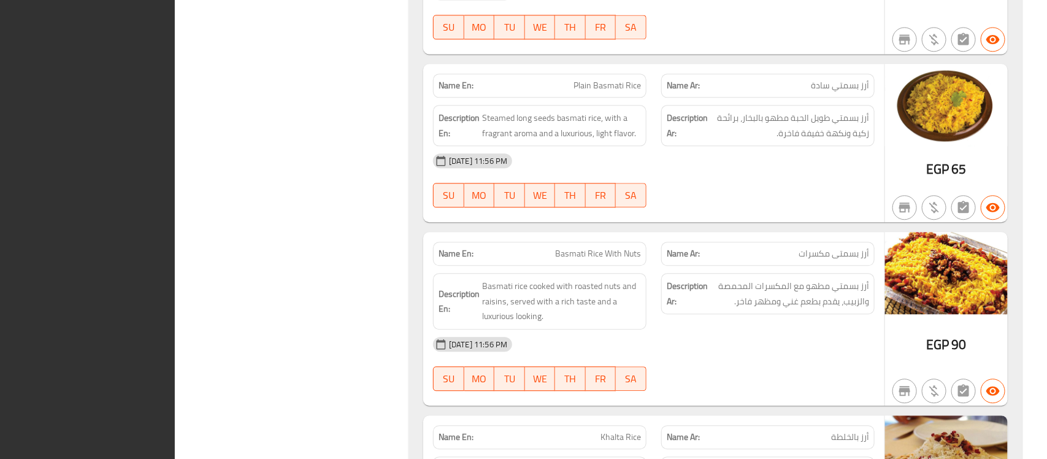
scroll to position [0, 0]
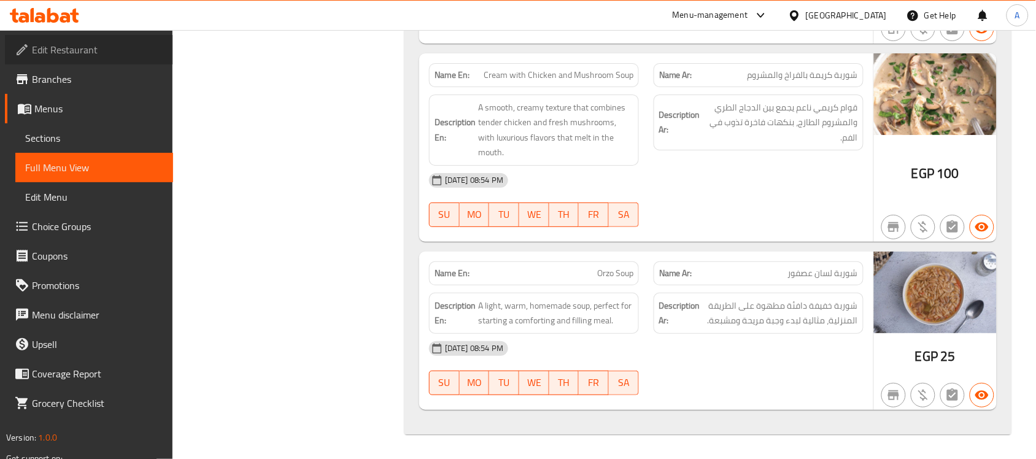
click at [56, 44] on span "Edit Restaurant" at bounding box center [97, 49] width 131 height 15
